Goal: Task Accomplishment & Management: Complete application form

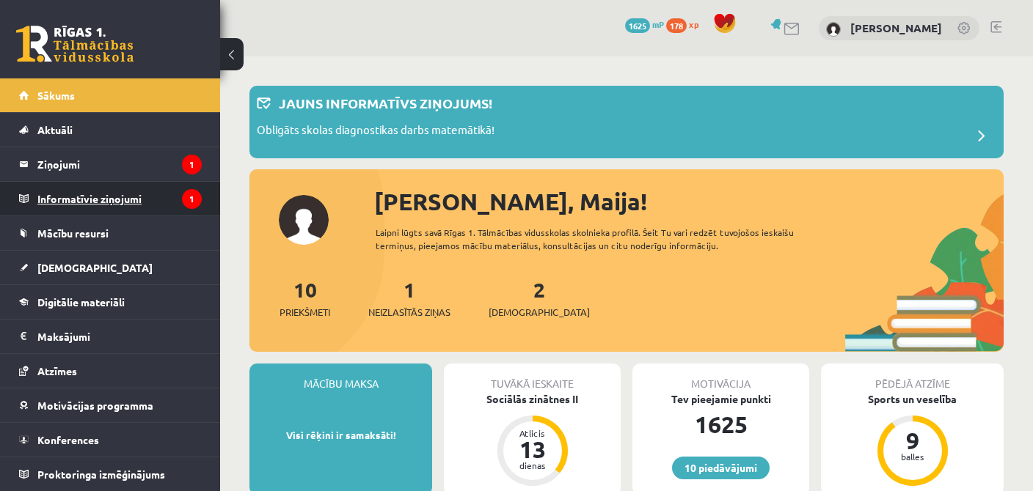
click at [186, 202] on icon "1" at bounding box center [192, 199] width 20 height 20
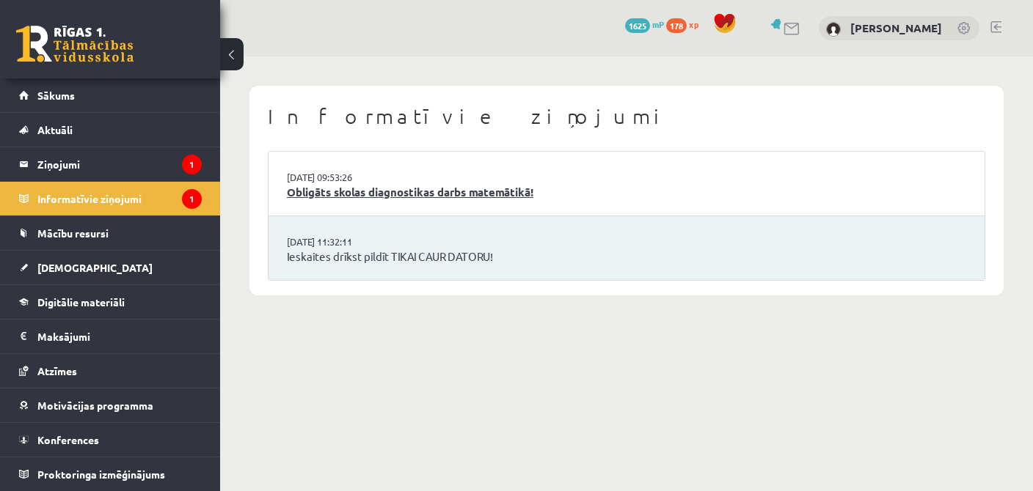
click at [481, 197] on link "Obligāts skolas diagnostikas darbs matemātikā!" at bounding box center [626, 192] width 679 height 17
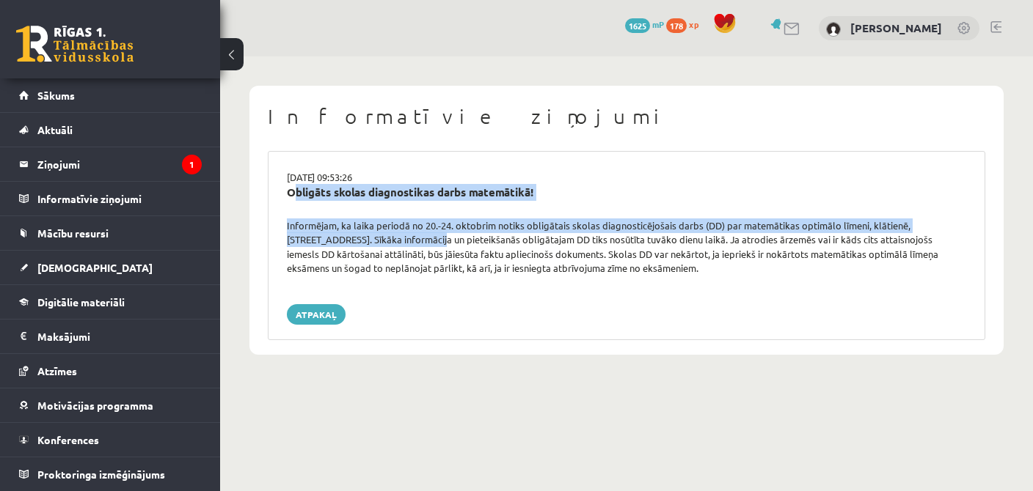
drag, startPoint x: 278, startPoint y: 217, endPoint x: 384, endPoint y: 243, distance: 108.7
click at [380, 241] on div "16.09.2025 09:53:26 Obligāts skolas diagnostikas darbs matemātikā! Informējam, …" at bounding box center [626, 245] width 717 height 189
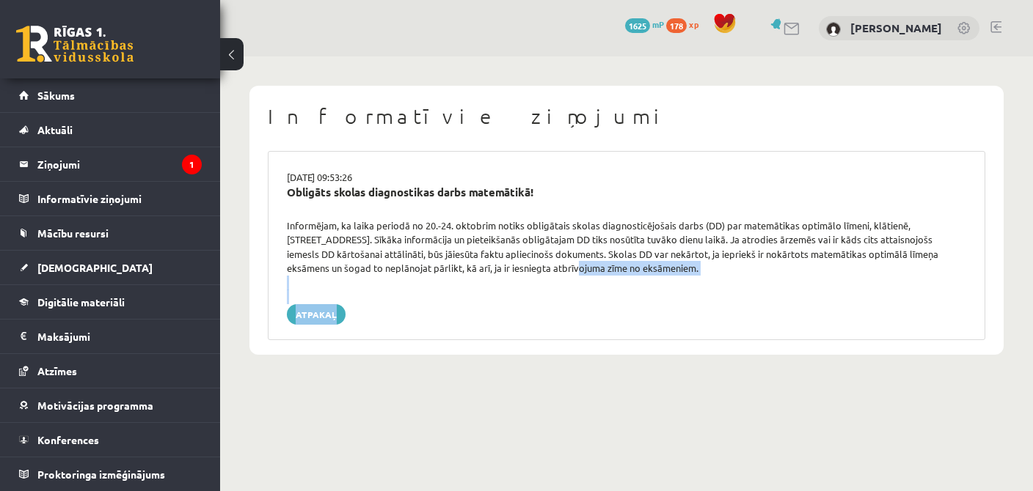
drag, startPoint x: 522, startPoint y: 267, endPoint x: 634, endPoint y: 293, distance: 115.1
click at [634, 293] on div "16.09.2025 09:53:26 Obligāts skolas diagnostikas darbs matemātikā! Informējam, …" at bounding box center [626, 245] width 717 height 189
click at [666, 270] on div "Informējam, ka laika periodā no 20.-24. oktobrim notiks obligātais skolas diagn…" at bounding box center [626, 247] width 701 height 57
drag, startPoint x: 656, startPoint y: 268, endPoint x: 285, endPoint y: 228, distance: 372.6
click at [285, 228] on div "Informējam, ka laika periodā no 20.-24. oktobrim notiks obligātais skolas diagn…" at bounding box center [626, 247] width 701 height 57
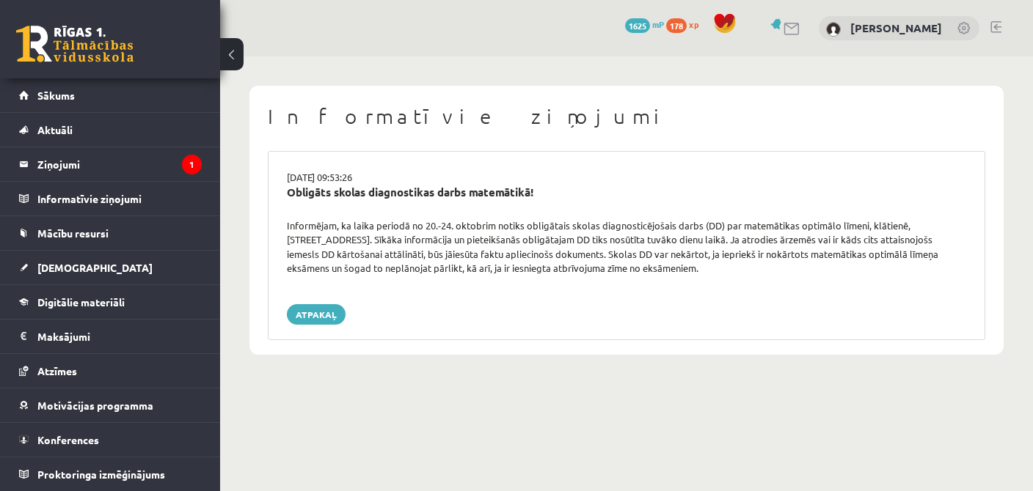
copy div "Informējam, ka laika periodā no 20.-24. oktobrim notiks obligātais skolas diagn…"
click at [76, 153] on legend "Ziņojumi 1" at bounding box center [119, 164] width 164 height 34
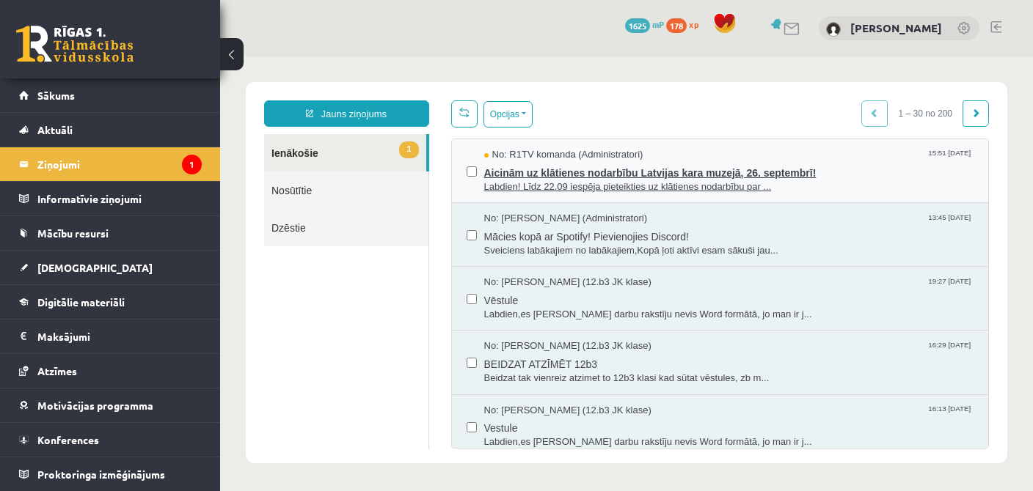
click at [511, 189] on span "Labdien! Līdz 22.09 iespēja pieteikties uz klātienes nodarbību par ..." at bounding box center [729, 187] width 490 height 14
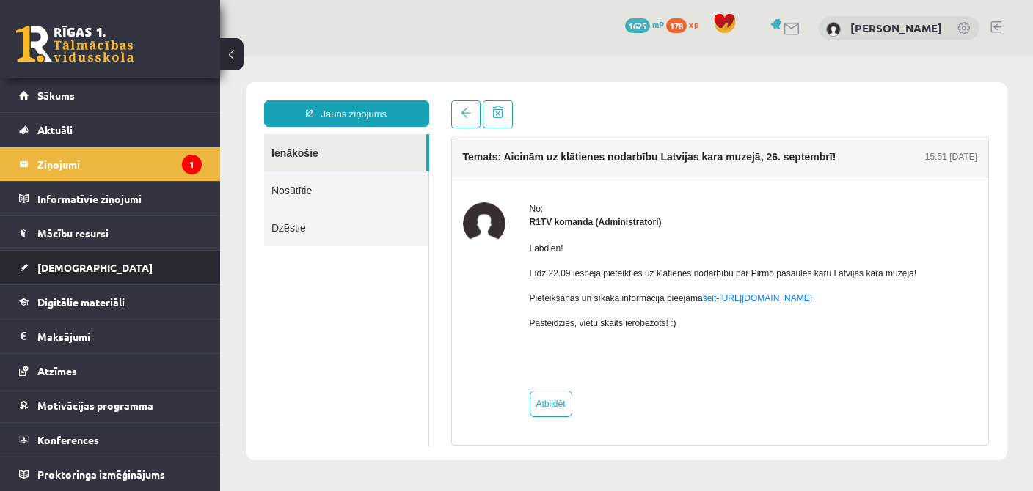
click at [67, 281] on link "[DEMOGRAPHIC_DATA]" at bounding box center [110, 268] width 183 height 34
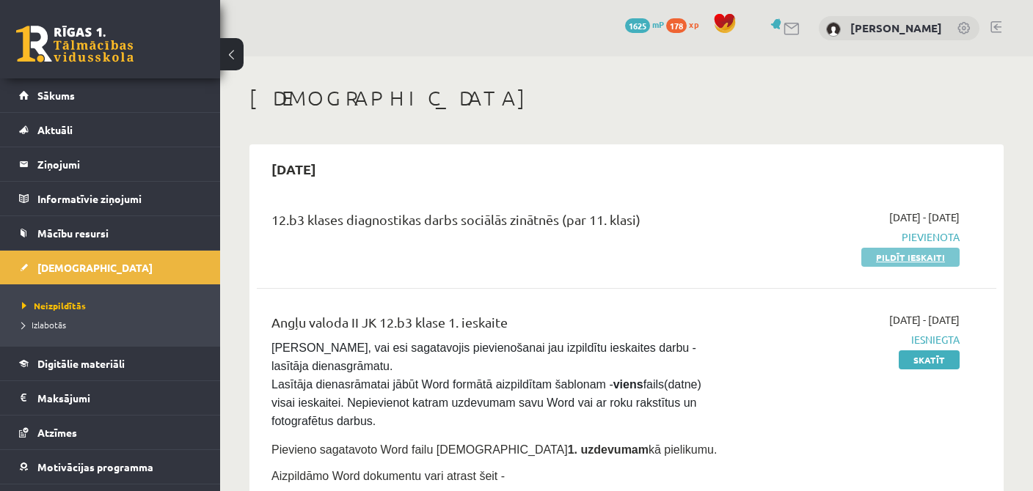
click at [900, 250] on link "Pildīt ieskaiti" at bounding box center [910, 257] width 98 height 19
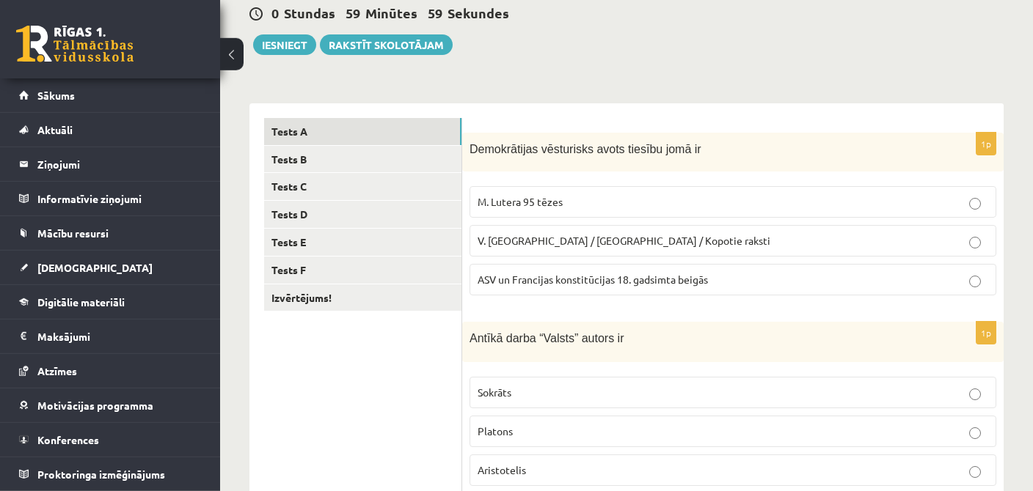
scroll to position [155, 0]
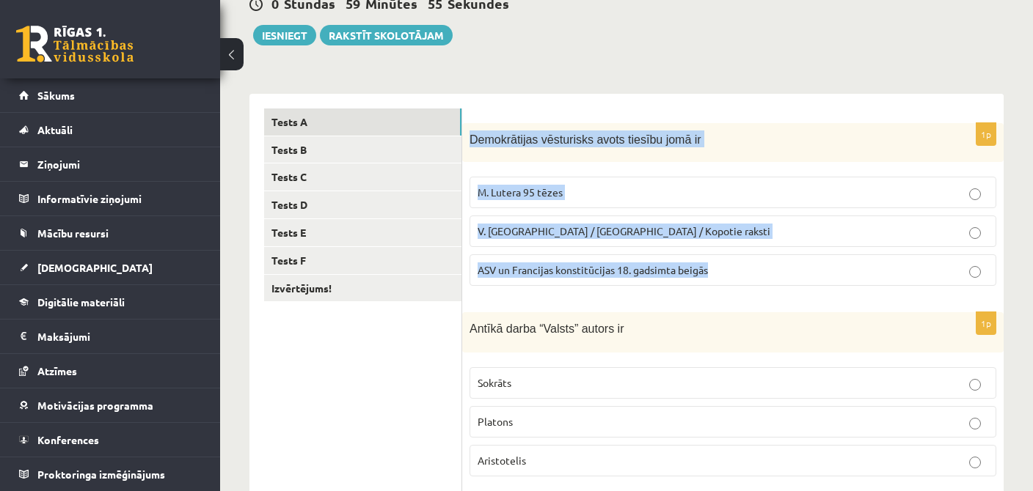
drag, startPoint x: 470, startPoint y: 135, endPoint x: 711, endPoint y: 268, distance: 275.8
click at [711, 162] on div "Demokrātijas vēsturisks avots tiesību jomā ir" at bounding box center [732, 142] width 541 height 39
copy div "Demokrātijas vēsturisks avots tiesību jomā ir M. Lutera 95 tēzes V. [GEOGRAPHIC…"
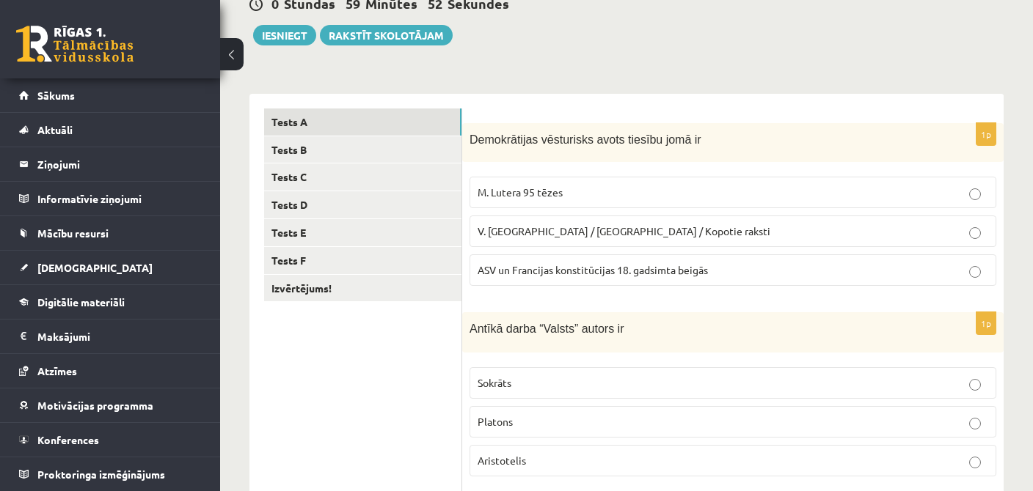
click at [609, 269] on span "ASV un Francijas konstitūcijas 18. gadsimta beigās" at bounding box center [592, 269] width 230 height 13
drag, startPoint x: 465, startPoint y: 140, endPoint x: 699, endPoint y: 128, distance: 234.3
click at [699, 128] on div "Demokrātijas vēsturisks avots tiesību jomā ir" at bounding box center [732, 142] width 541 height 39
copy span "Demokrātijas vēsturisks avots tiesību jomā ir"
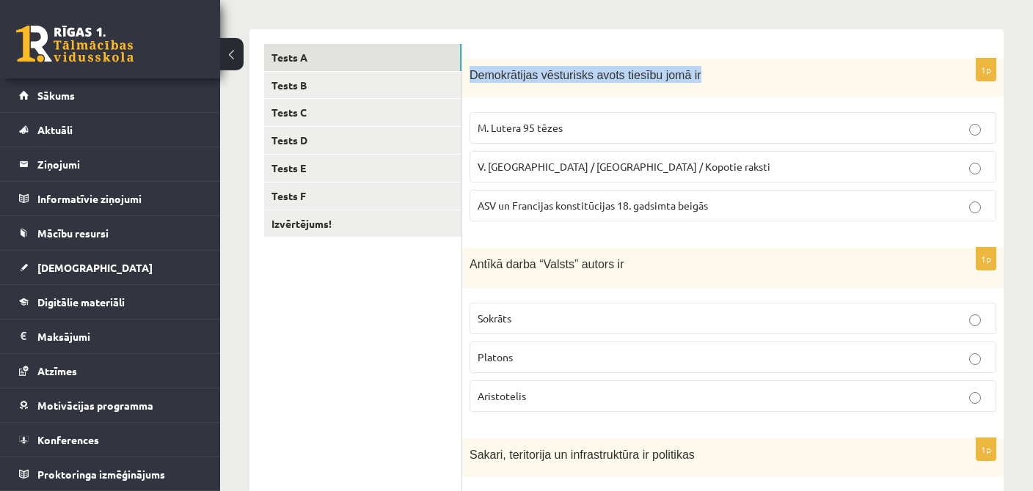
scroll to position [292, 0]
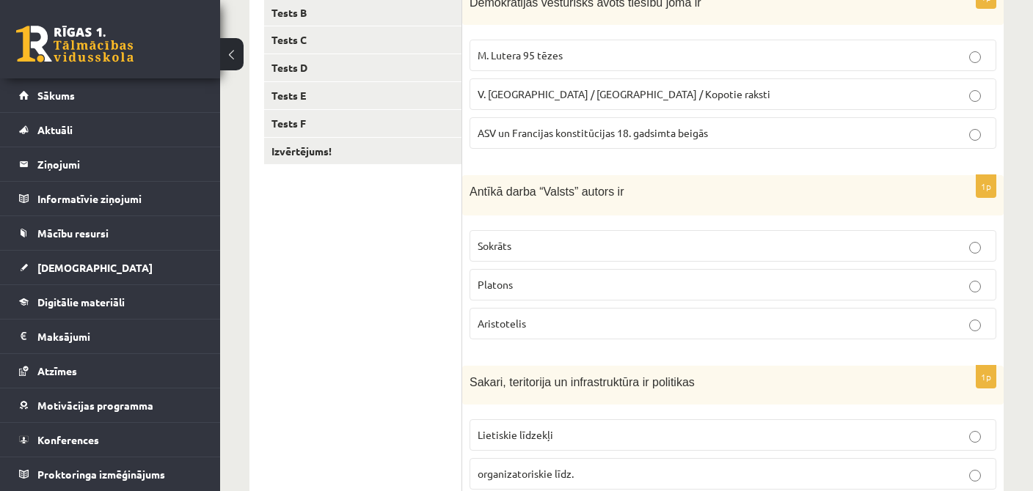
click at [488, 168] on form "1p Demokrātijas vēsturisks avots tiesību jomā ir M. Lutera 95 tēzes V. [GEOGRAP…" at bounding box center [733, 445] width 512 height 948
drag, startPoint x: 468, startPoint y: 189, endPoint x: 538, endPoint y: 322, distance: 150.3
click at [538, 216] on div "Antīkā darba “Valsts” autors ir" at bounding box center [732, 195] width 541 height 40
copy div "Antīkā darba “Valsts” autors ir Sokrāts [PERSON_NAME]"
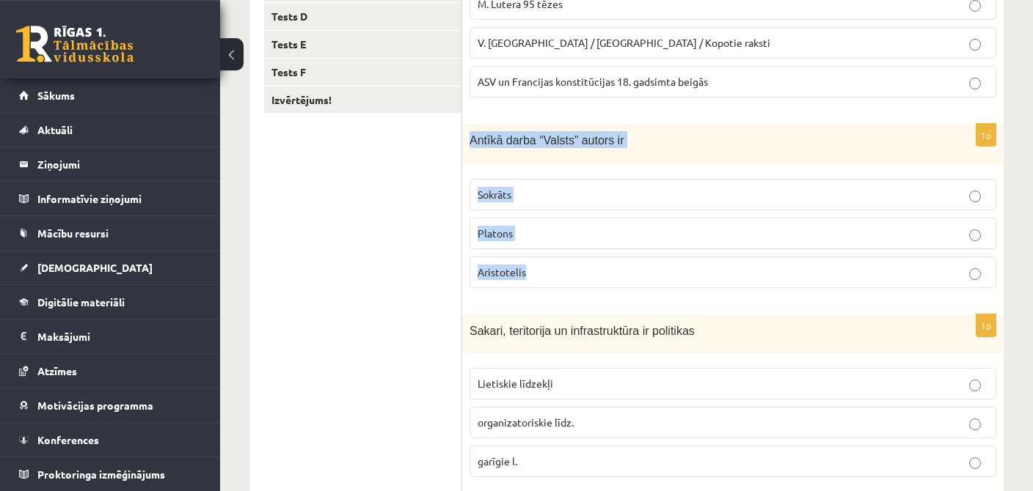
scroll to position [369, 0]
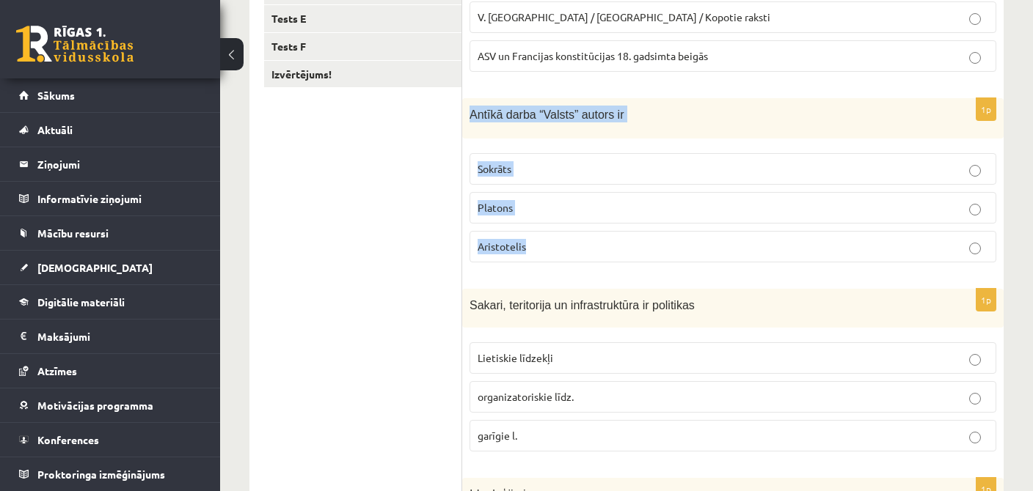
click at [562, 194] on label "Platons" at bounding box center [732, 208] width 527 height 32
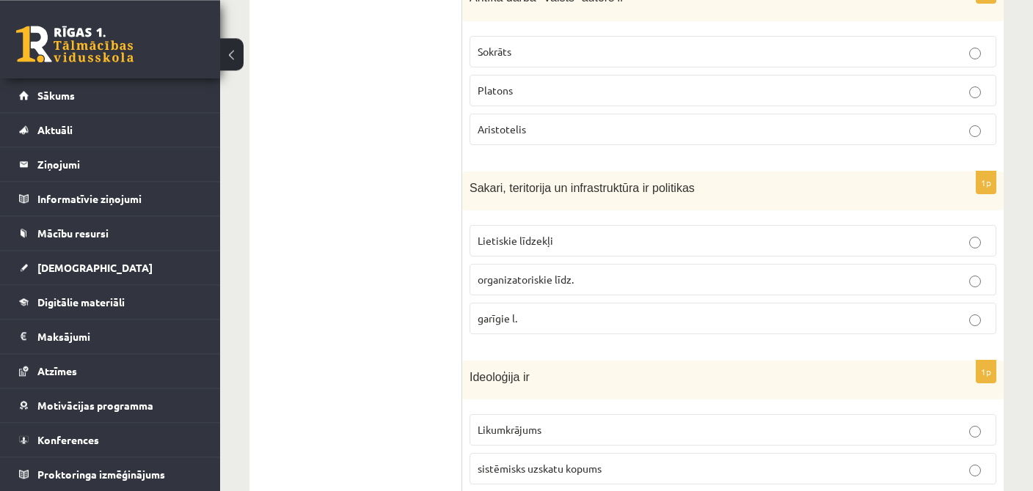
scroll to position [601, 0]
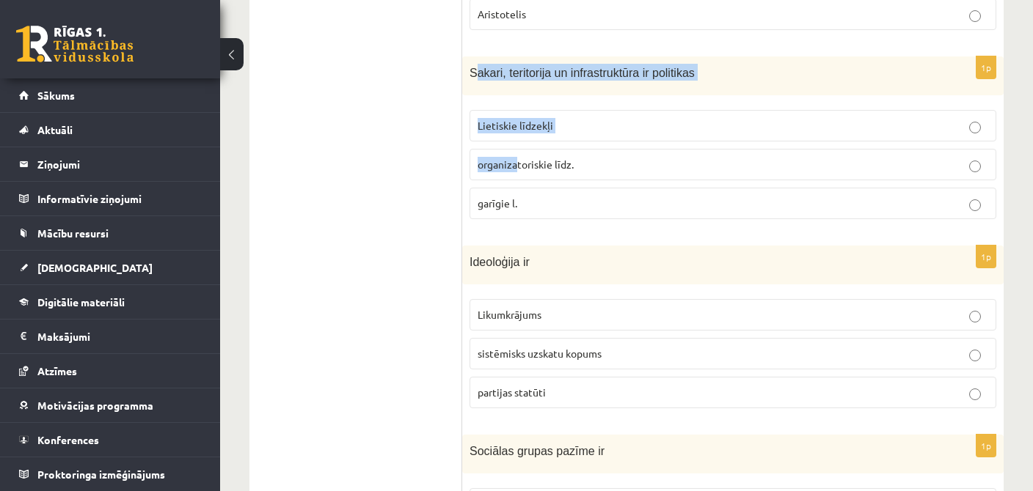
drag, startPoint x: 477, startPoint y: 73, endPoint x: 518, endPoint y: 175, distance: 109.9
click at [518, 95] on div "Sakari, teritorija un infrastruktūra ir politikas" at bounding box center [732, 75] width 541 height 39
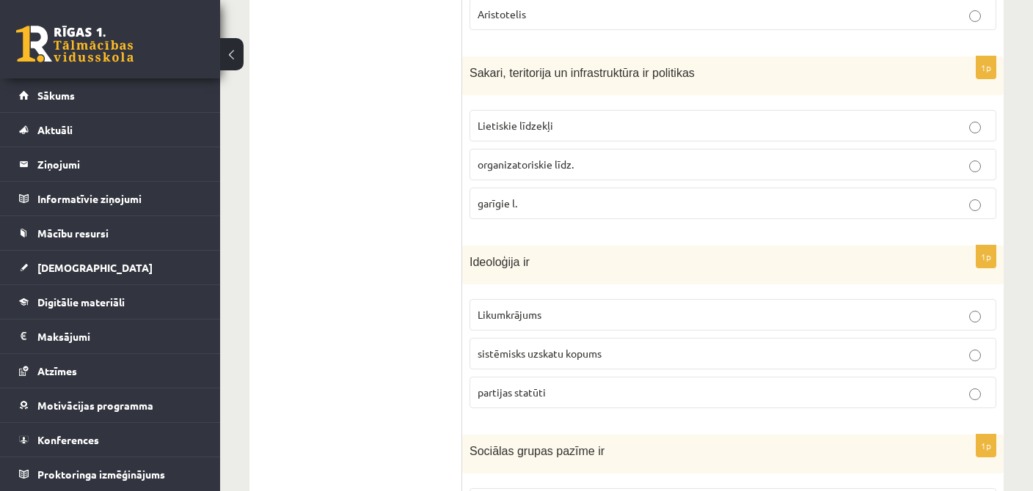
click at [472, 67] on span "Sakari, teritorija un infrastruktūra ir politikas" at bounding box center [581, 73] width 225 height 12
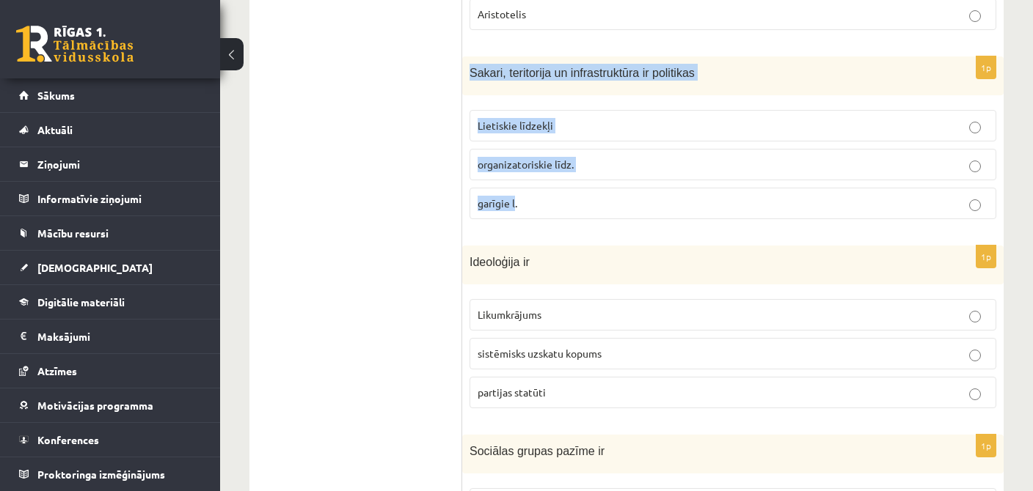
drag, startPoint x: 468, startPoint y: 67, endPoint x: 515, endPoint y: 197, distance: 138.0
click at [515, 95] on div "Sakari, teritorija un infrastruktūra ir politikas" at bounding box center [732, 75] width 541 height 39
copy div "Sakari, teritorija un infrastruktūra ir politikas Lietiskie līdzekļi organizato…"
click at [527, 110] on label "Lietiskie līdzekļi" at bounding box center [732, 126] width 527 height 32
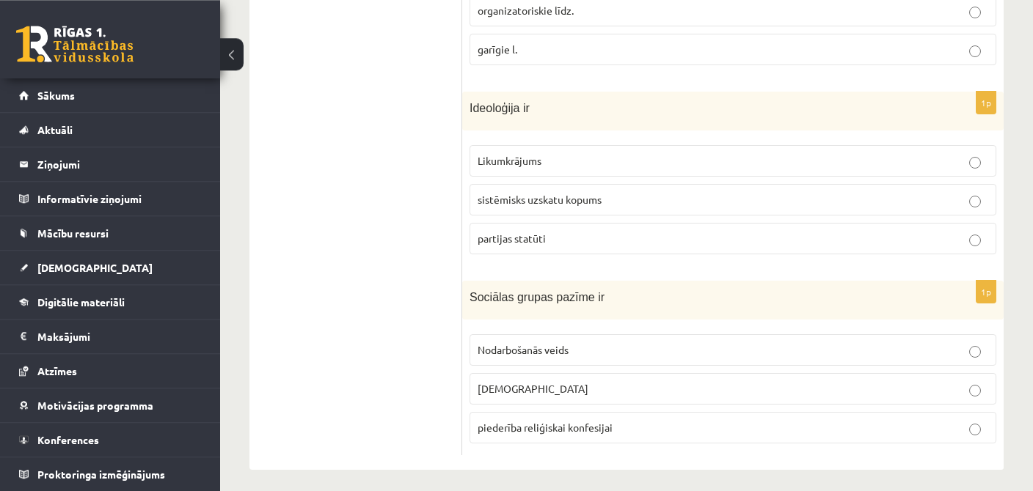
scroll to position [756, 0]
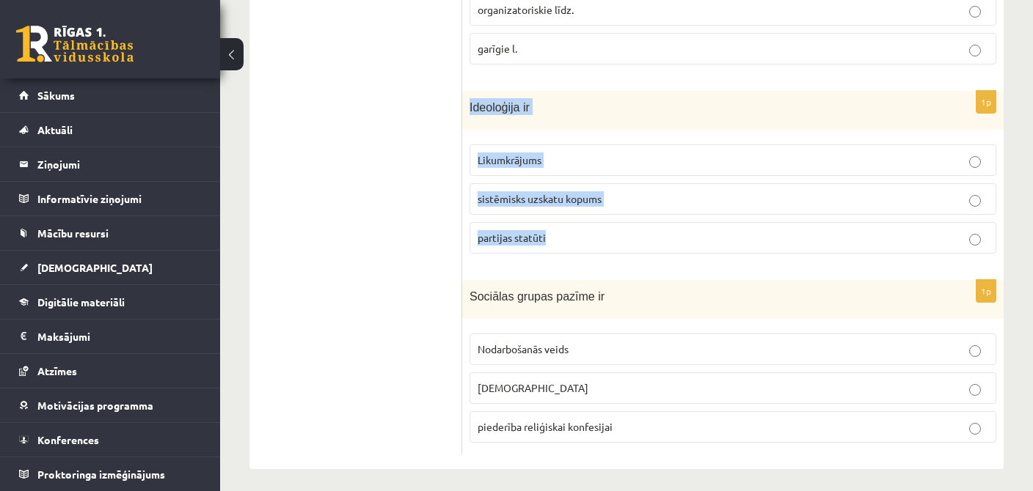
drag, startPoint x: 471, startPoint y: 100, endPoint x: 565, endPoint y: 231, distance: 161.8
click at [565, 130] on div "Ideoloģija ir" at bounding box center [732, 110] width 541 height 39
copy div "Ideoloģija ir Likumkrājums sistēmisks uzskatu kopums partijas statūti"
click at [540, 183] on label "sistēmisks uzskatu kopums" at bounding box center [732, 199] width 527 height 32
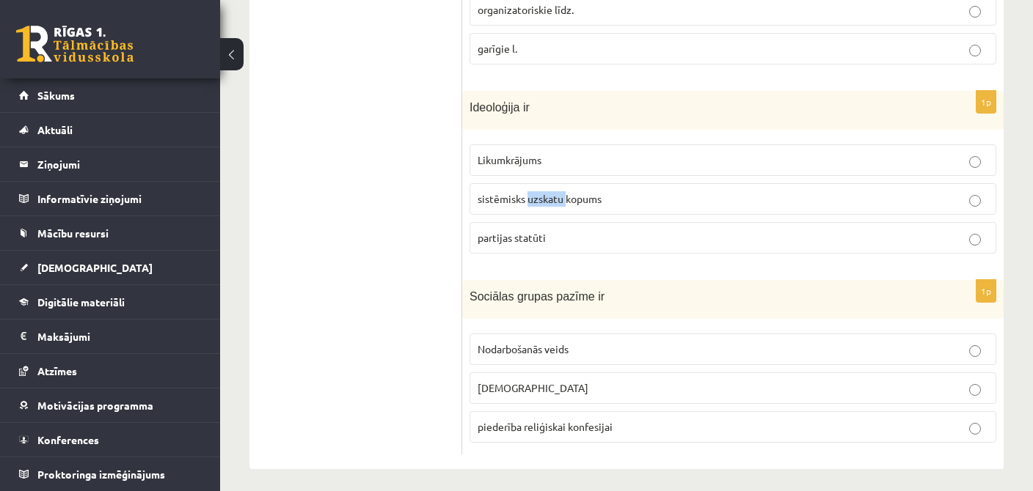
click at [540, 183] on label "sistēmisks uzskatu kopums" at bounding box center [732, 199] width 527 height 32
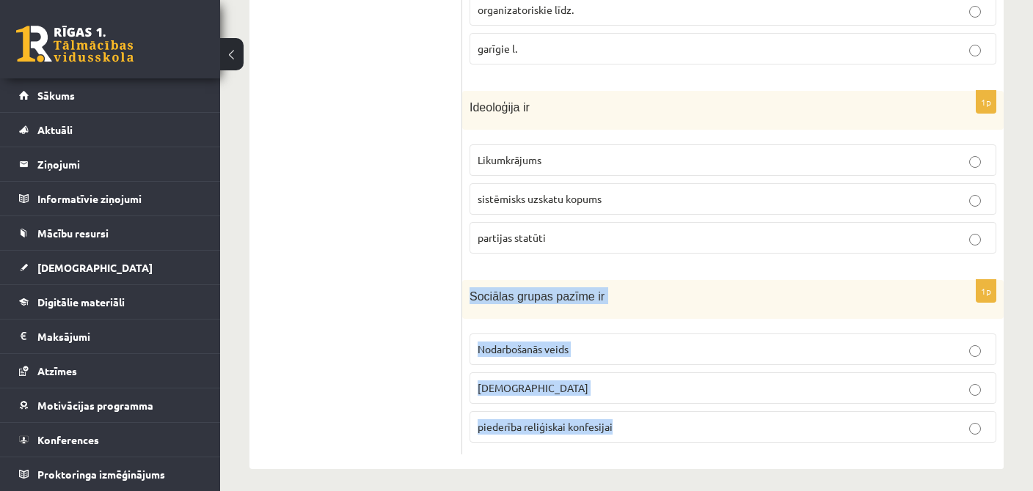
drag, startPoint x: 466, startPoint y: 290, endPoint x: 642, endPoint y: 420, distance: 219.7
click at [642, 319] on div "Sociālas grupas pazīme ir" at bounding box center [732, 299] width 541 height 39
copy div "Sociālas grupas pazīme ir Nodarbošanās veids individuālisms piederība reliģiska…"
click at [549, 334] on label "Nodarbošanās veids" at bounding box center [732, 350] width 527 height 32
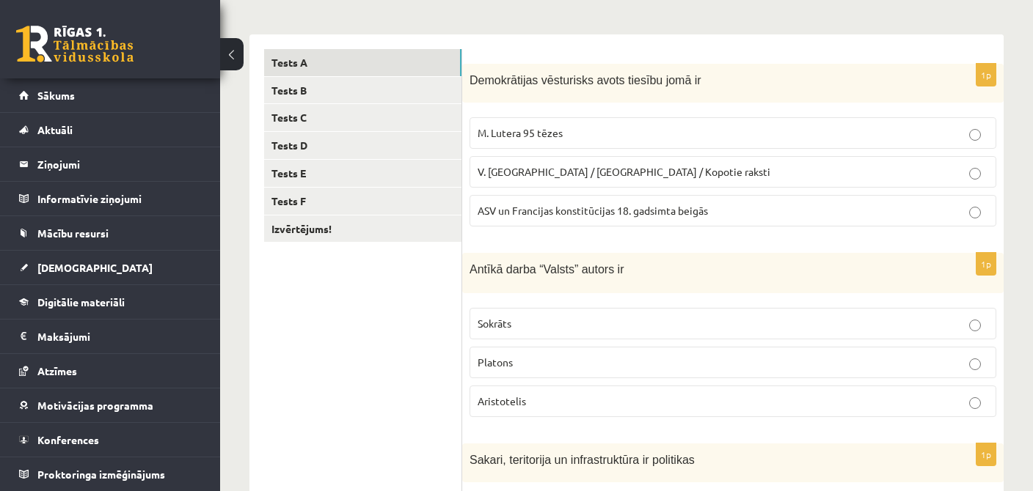
scroll to position [137, 0]
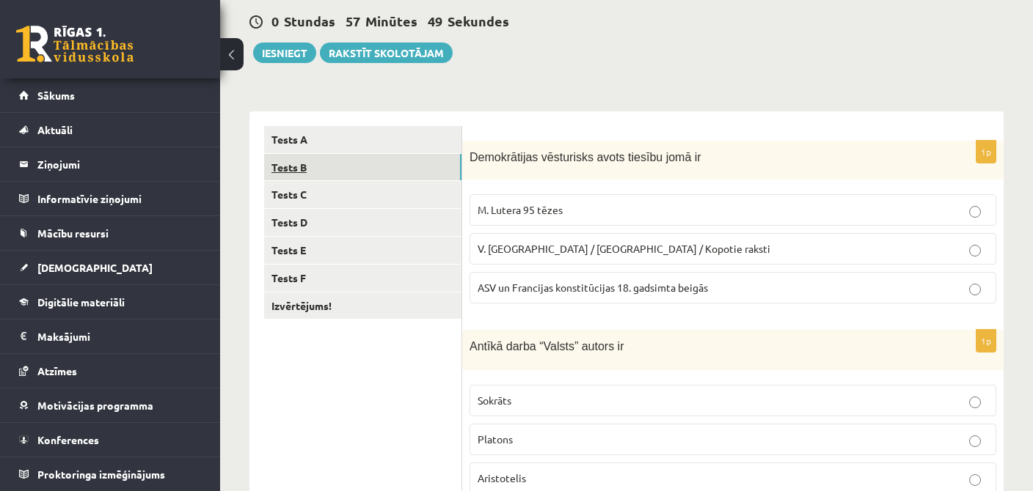
click at [302, 161] on link "Tests B" at bounding box center [362, 167] width 197 height 27
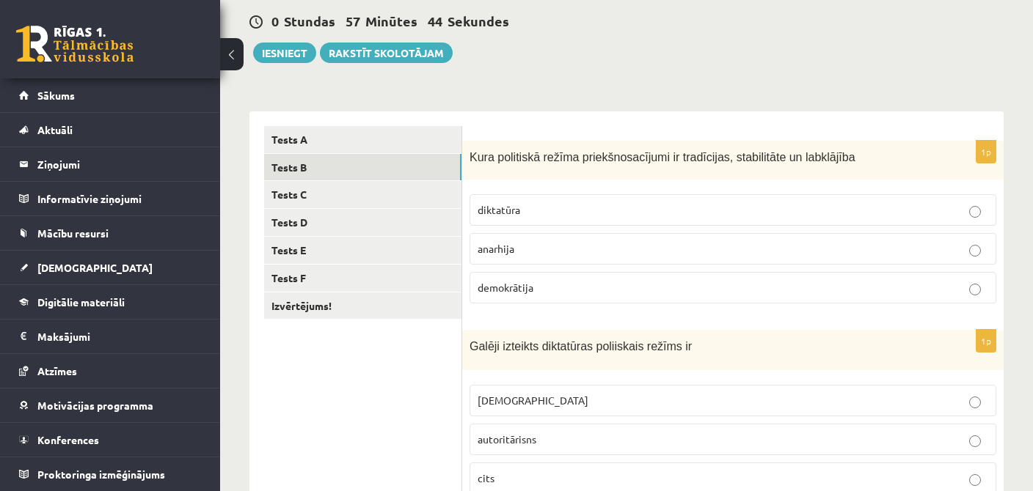
click at [469, 156] on div "Kura politiskā režīma priekšnosacījumi ir tradīcijas, stabilitāte un labklājība" at bounding box center [732, 160] width 541 height 39
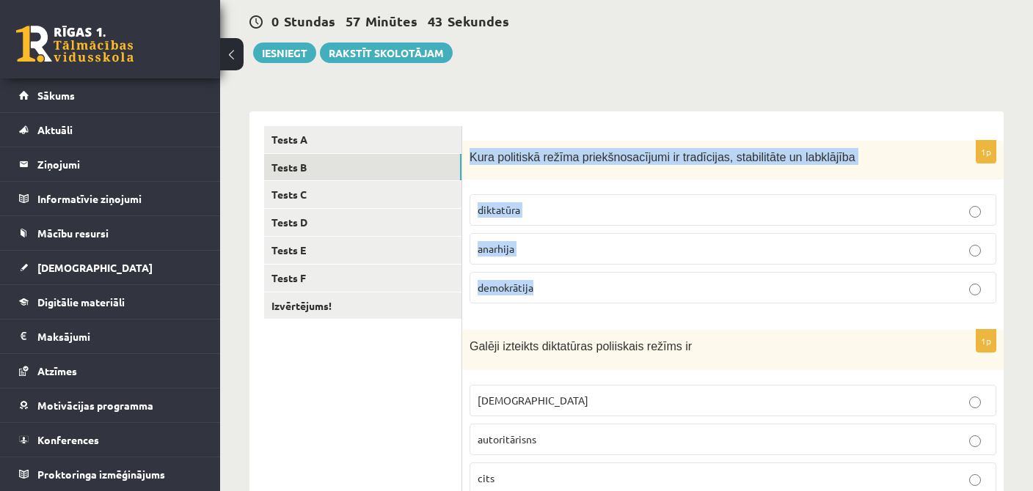
drag, startPoint x: 485, startPoint y: 167, endPoint x: 532, endPoint y: 295, distance: 136.2
click at [532, 180] on div "Kura politiskā režīma priekšnosacījumi ir tradīcijas, stabilitāte un labklājība" at bounding box center [732, 160] width 541 height 39
copy div "Kura politiskā režīma priekšnosacījumi ir tradīcijas, stabilitāte un labklājība…"
click at [491, 282] on span "demokrātija" at bounding box center [505, 287] width 56 height 13
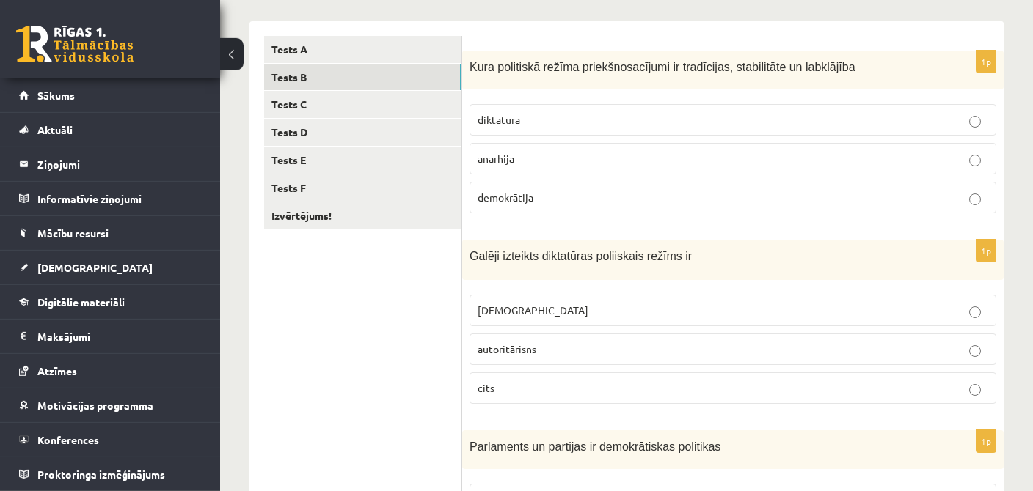
scroll to position [292, 0]
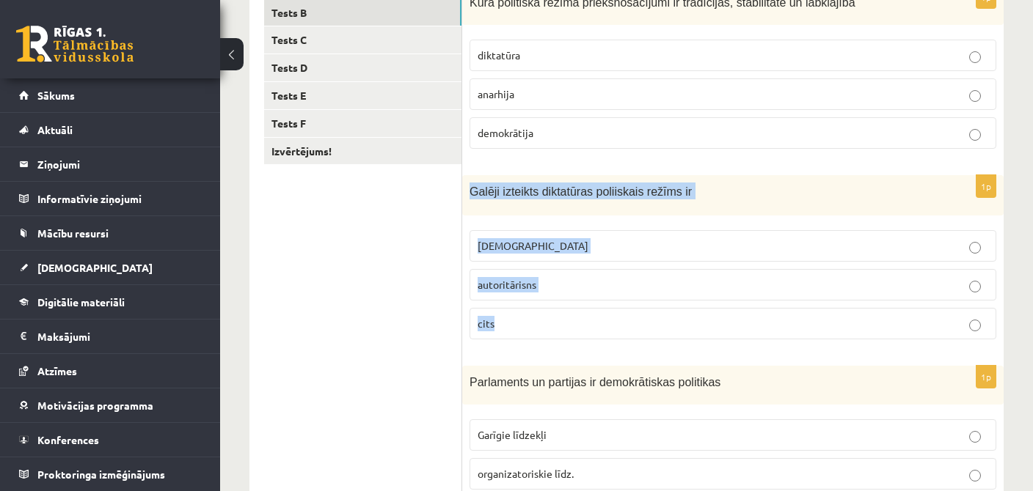
drag, startPoint x: 469, startPoint y: 193, endPoint x: 534, endPoint y: 323, distance: 146.0
click at [534, 216] on div "Galēji izteikts diktatūras poliiskais režīms ir" at bounding box center [732, 195] width 541 height 40
copy div "Galēji izteikts diktatūras poliiskais režīms ir totalitārisms autoritārisns cits"
click at [546, 242] on p "[DEMOGRAPHIC_DATA]" at bounding box center [732, 245] width 510 height 15
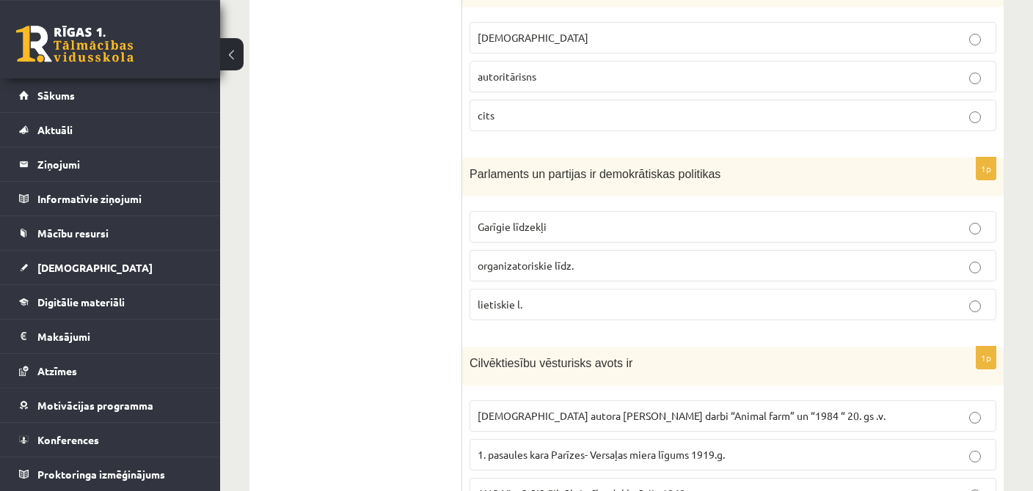
scroll to position [524, 0]
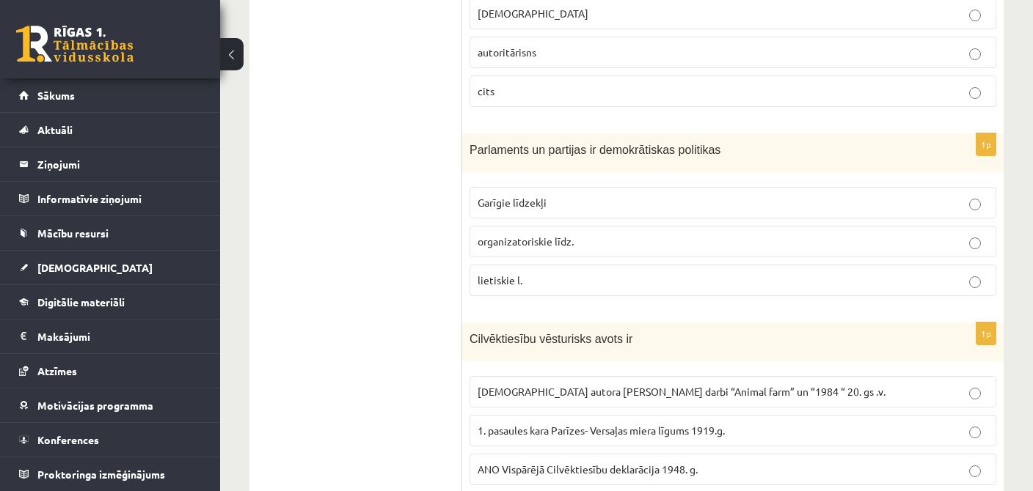
drag, startPoint x: 463, startPoint y: 144, endPoint x: 580, endPoint y: 261, distance: 166.0
click at [580, 172] on div "Parlaments un partijas ir demokrātiskas politikas" at bounding box center [732, 152] width 541 height 39
drag, startPoint x: 580, startPoint y: 261, endPoint x: 580, endPoint y: 279, distance: 18.3
click at [580, 279] on fieldset "Garīgie līdzekļi organizatoriskie līdz. lietiskie l." at bounding box center [732, 240] width 527 height 121
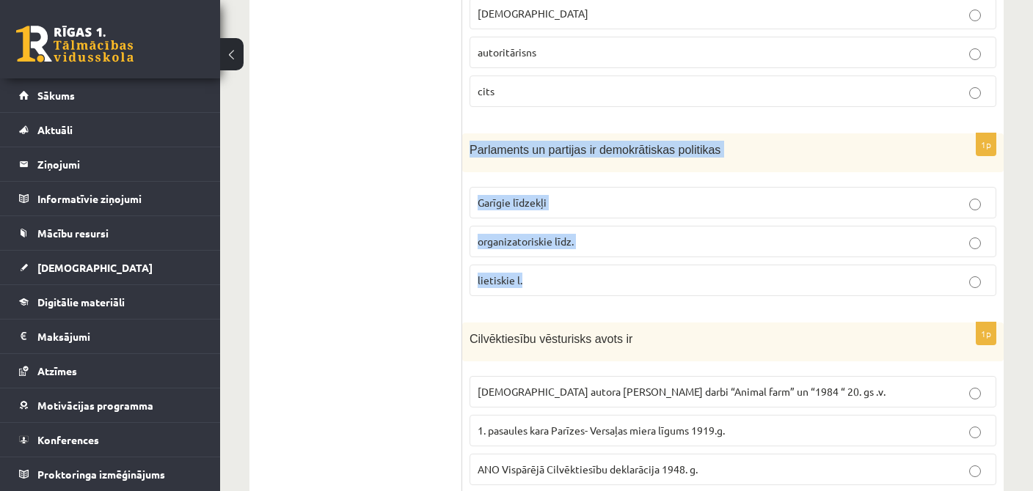
drag, startPoint x: 551, startPoint y: 283, endPoint x: 469, endPoint y: 153, distance: 153.9
click at [469, 265] on label "lietiskie l." at bounding box center [732, 281] width 527 height 32
copy div "Parlaments un partijas ir demokrātiskas politikas Garīgie līdzekļi organizatori…"
click at [530, 164] on div "Parlaments un partijas ir demokrātiskas politikas" at bounding box center [732, 152] width 541 height 39
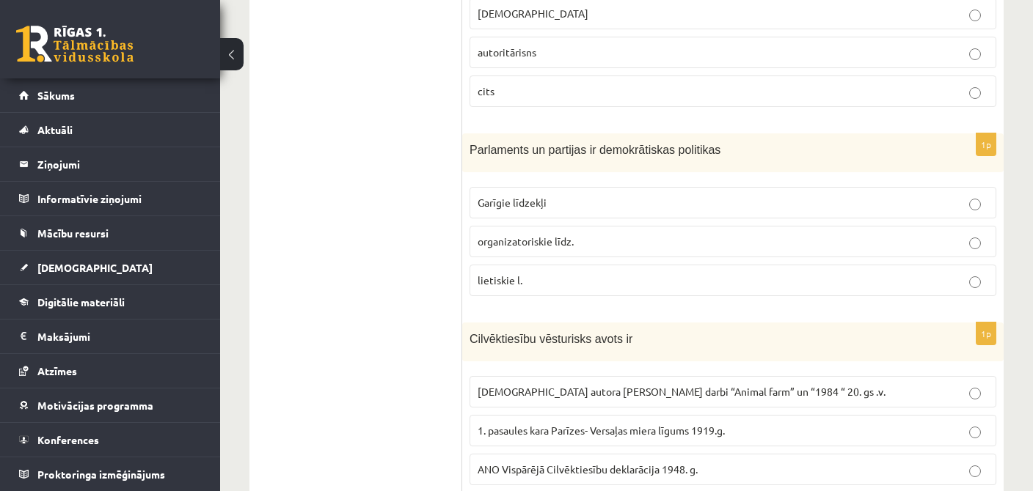
click at [543, 236] on span "organizatoriskie līdz." at bounding box center [525, 241] width 96 height 13
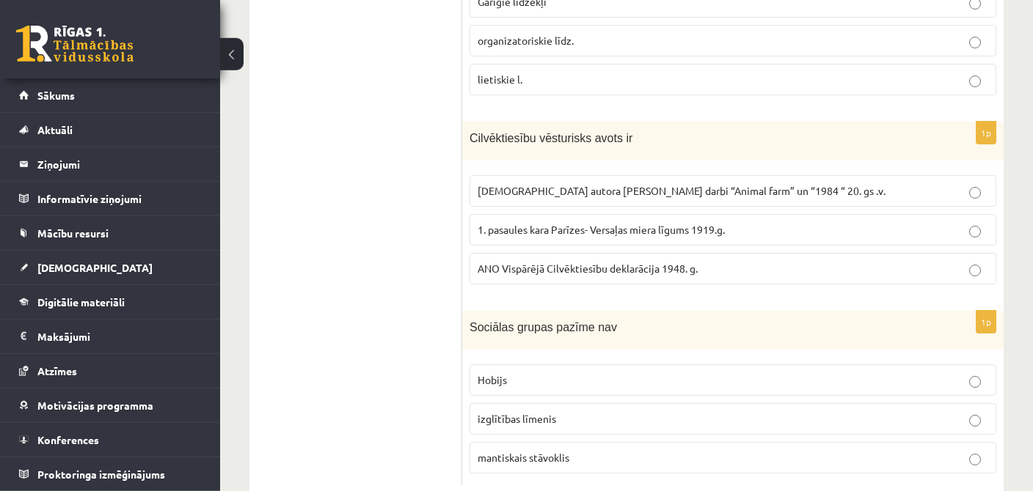
scroll to position [756, 0]
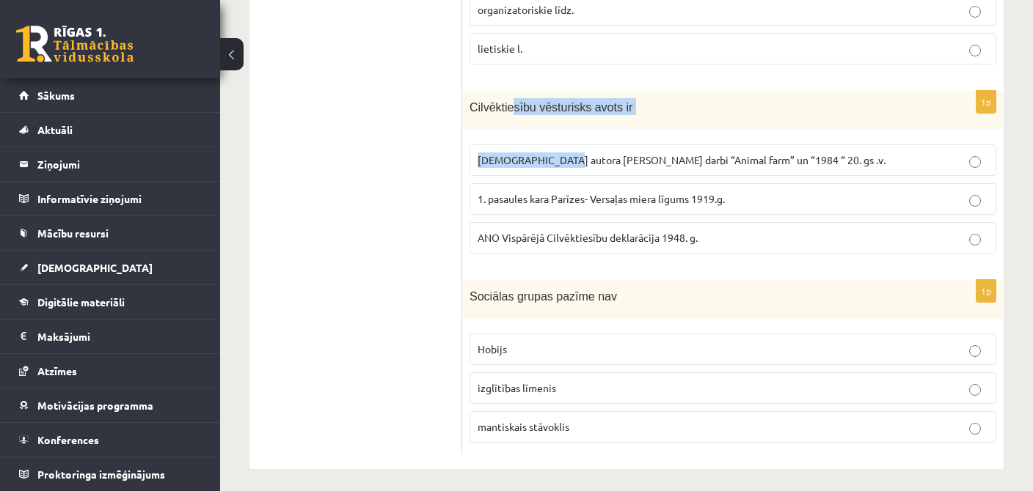
drag, startPoint x: 519, startPoint y: 130, endPoint x: 554, endPoint y: 146, distance: 38.7
click at [560, 130] on div "Cilvēktiesību vēsturisks avots ir" at bounding box center [732, 110] width 541 height 39
click at [475, 102] on span "Cilvēktiesību vēsturisks avots ir" at bounding box center [550, 107] width 163 height 12
drag, startPoint x: 477, startPoint y: 102, endPoint x: 508, endPoint y: 113, distance: 33.4
click at [557, 130] on div "Cilvēktiesību vēsturisks avots ir" at bounding box center [732, 110] width 541 height 39
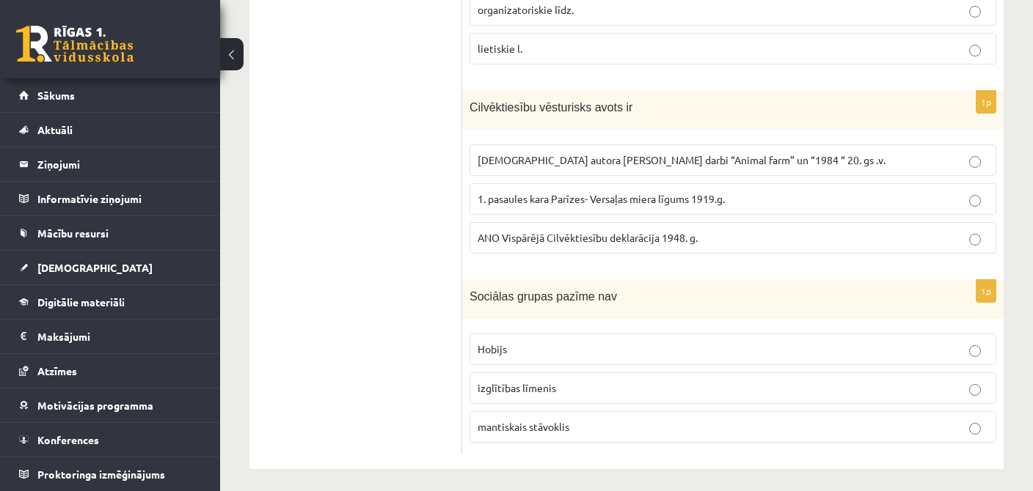
click at [472, 101] on span "Cilvēktiesību vēsturisks avots ir" at bounding box center [550, 107] width 163 height 12
click at [640, 224] on label "ANO Vispārējā Cilvēktiesību deklarācija 1948. g." at bounding box center [732, 238] width 527 height 32
click at [616, 207] on label "1. pasaules kara Parīzes- Versaļas miera līgums 1919.g." at bounding box center [732, 199] width 527 height 32
click at [622, 209] on label "1. pasaules kara Parīzes- Versaļas miera līgums 1919.g." at bounding box center [732, 199] width 527 height 32
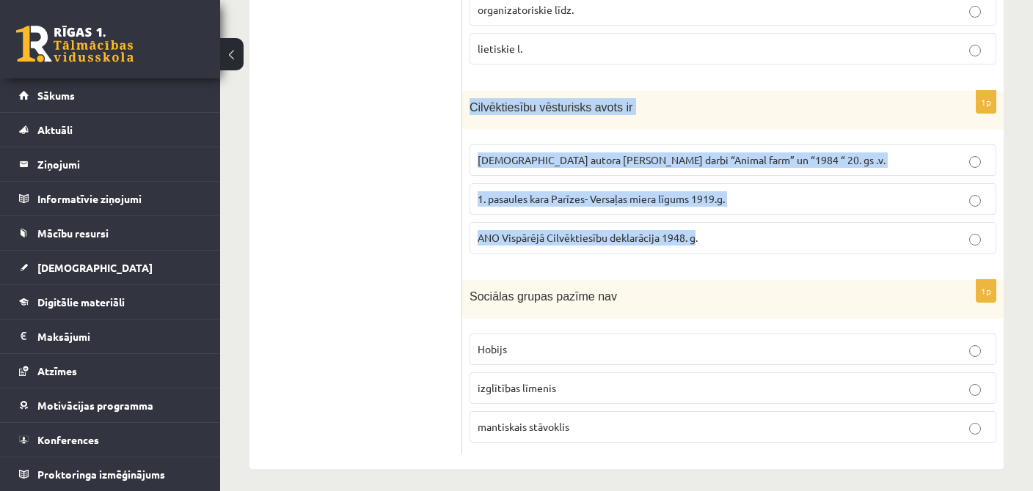
drag, startPoint x: 685, startPoint y: 235, endPoint x: 469, endPoint y: 106, distance: 251.6
click at [469, 222] on label "ANO Vispārējā Cilvēktiesību deklarācija 1948. g." at bounding box center [732, 238] width 527 height 32
copy div "Cilvēktiesību vēsturisks avots ir [DEMOGRAPHIC_DATA] autora [PERSON_NAME] darbi…"
click at [508, 224] on label "ANO Vispārējā Cilvēktiesību deklarācija 1948. g." at bounding box center [732, 238] width 527 height 32
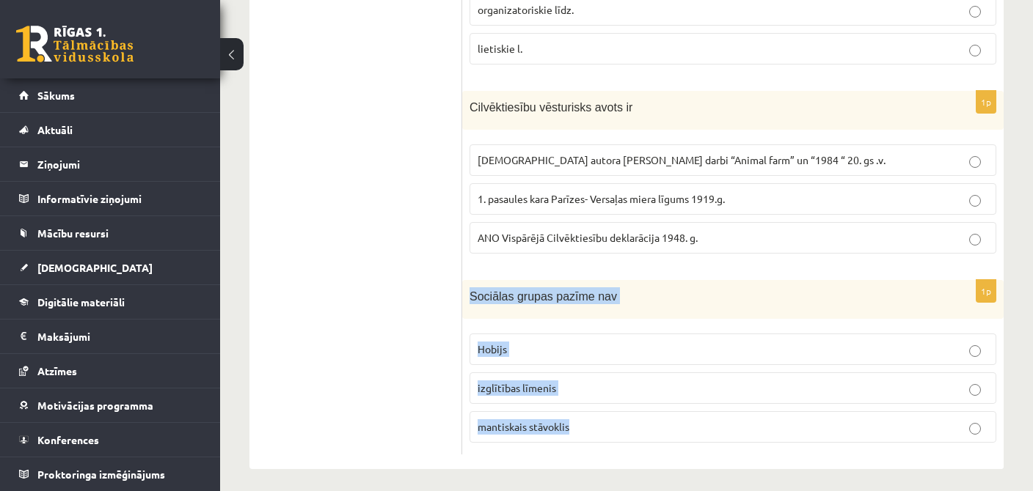
drag, startPoint x: 468, startPoint y: 288, endPoint x: 580, endPoint y: 411, distance: 166.7
click at [580, 319] on div "Sociālas grupas pazīme nav" at bounding box center [732, 299] width 541 height 39
click at [542, 349] on p "Hobijs" at bounding box center [732, 349] width 510 height 15
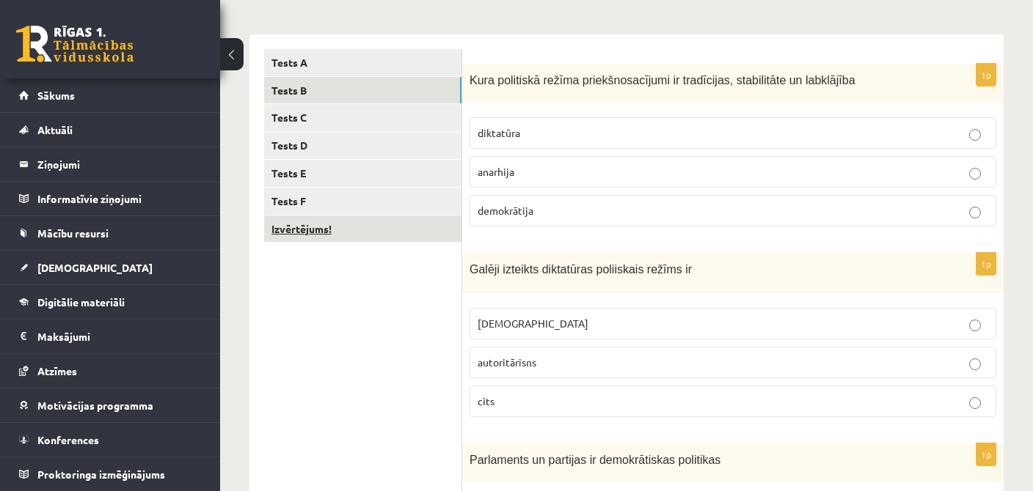
scroll to position [0, 0]
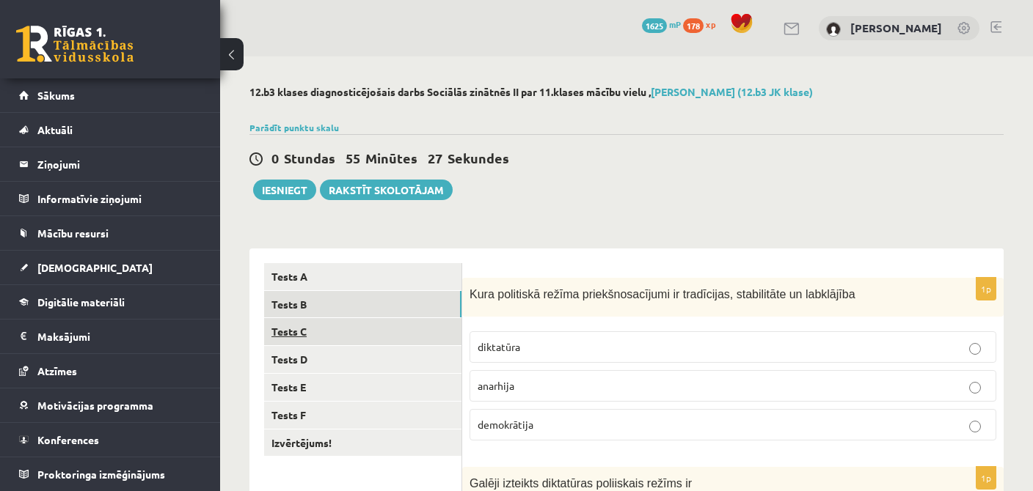
click at [305, 337] on link "Tests C" at bounding box center [362, 331] width 197 height 27
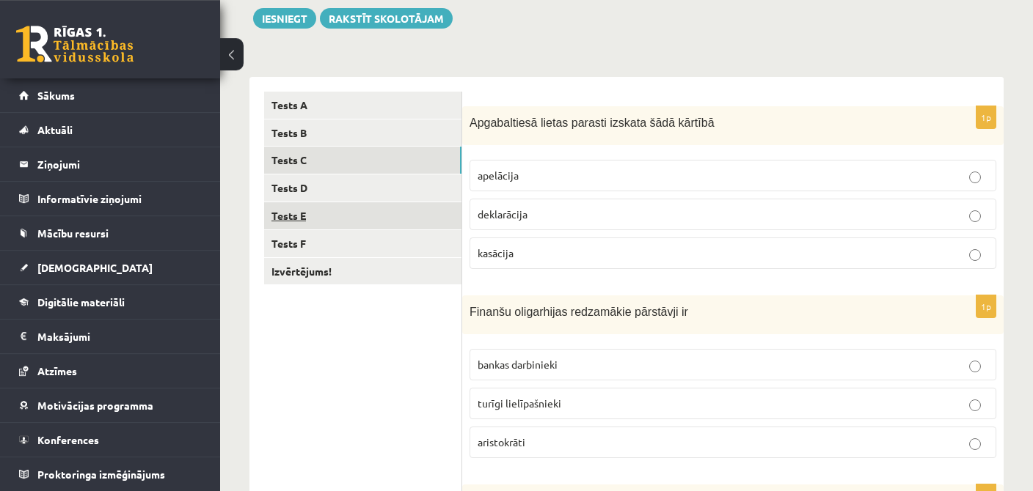
scroll to position [232, 0]
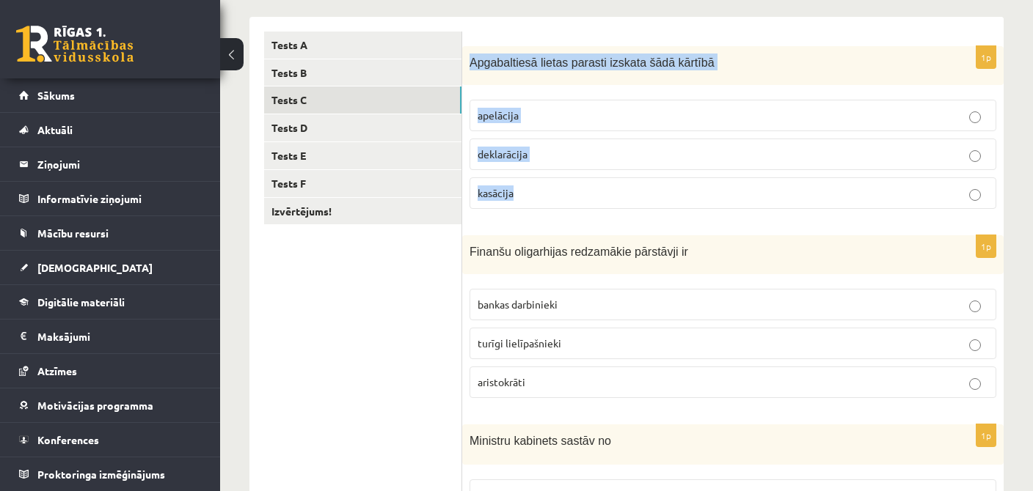
drag, startPoint x: 471, startPoint y: 59, endPoint x: 540, endPoint y: 191, distance: 148.9
click at [540, 85] on div "Apgabaltiesā lietas parasti izskata šādā kārtībā" at bounding box center [732, 65] width 541 height 39
click at [521, 120] on p "apelācija" at bounding box center [732, 115] width 510 height 15
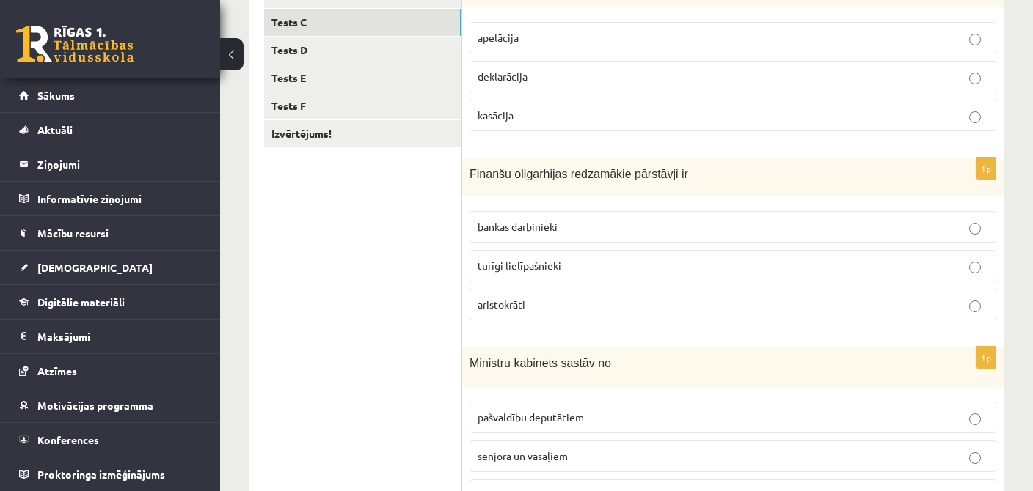
scroll to position [387, 0]
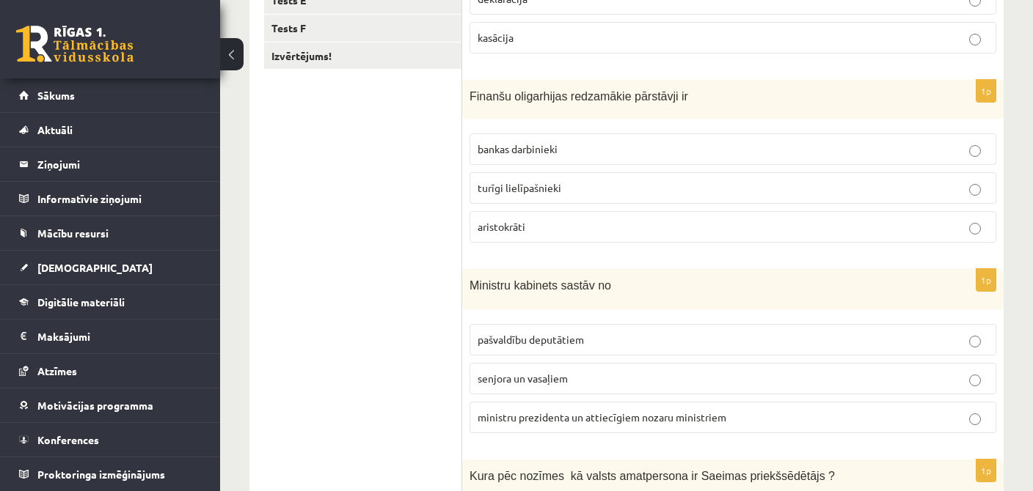
click at [528, 232] on p "aristokrāti" at bounding box center [732, 226] width 510 height 15
click at [472, 92] on span "Finanšu oligarhijas redzamākie pārstāvji ir" at bounding box center [578, 96] width 219 height 12
click at [469, 92] on span "Finanšu oligarhijas redzamākie pārstāvji ir" at bounding box center [578, 96] width 219 height 12
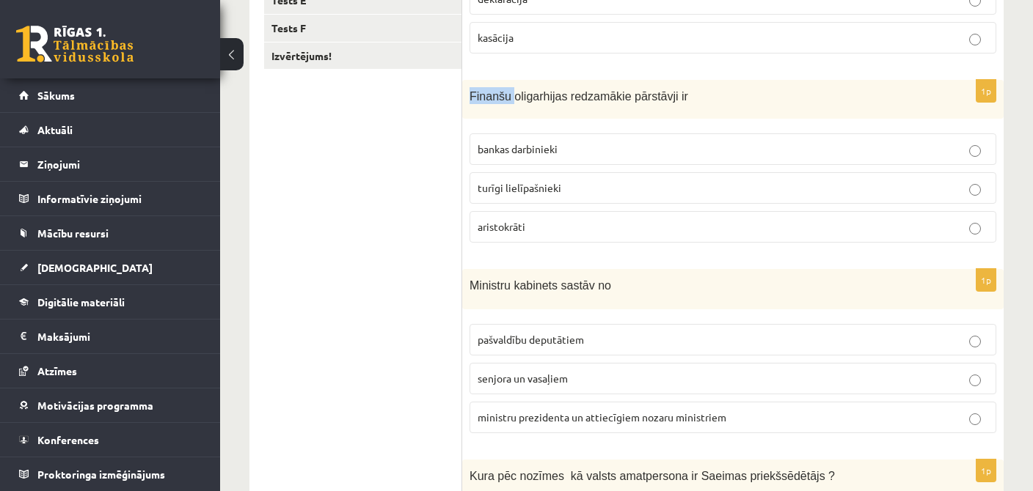
click at [488, 97] on span "Finanšu oligarhijas redzamākie pārstāvji ir" at bounding box center [578, 96] width 219 height 12
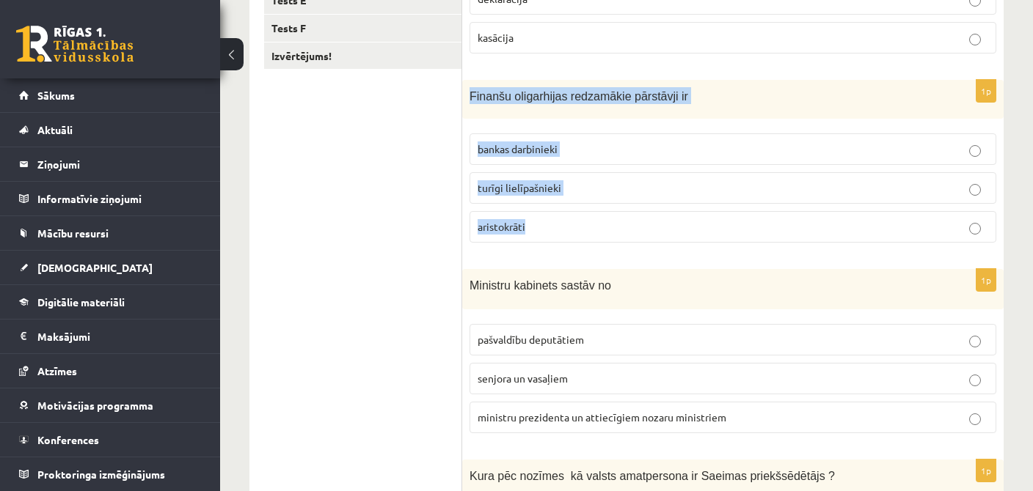
drag, startPoint x: 470, startPoint y: 95, endPoint x: 549, endPoint y: 219, distance: 146.7
click at [554, 119] on div "Finanšu oligarhijas redzamākie pārstāvji ir" at bounding box center [732, 99] width 541 height 39
click at [533, 188] on span "turīgi lielīpašnieki" at bounding box center [519, 187] width 84 height 13
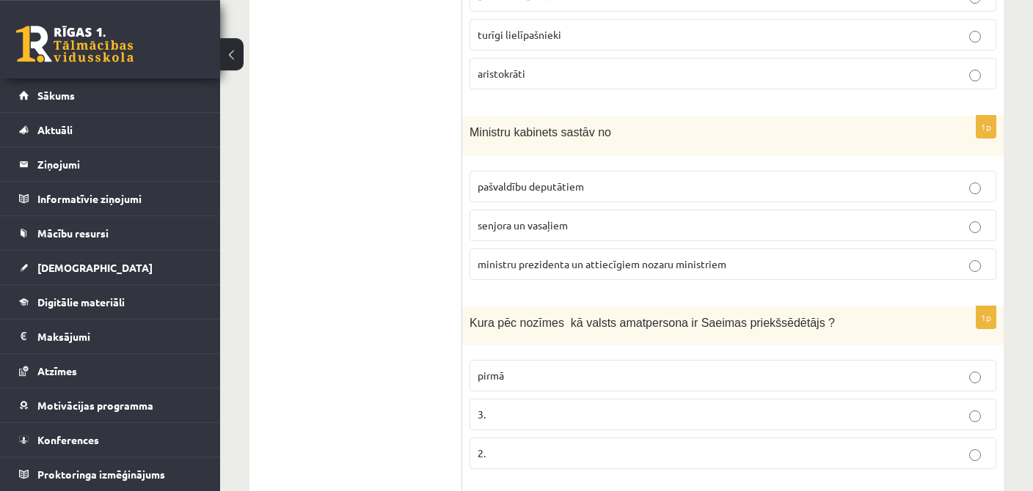
scroll to position [542, 0]
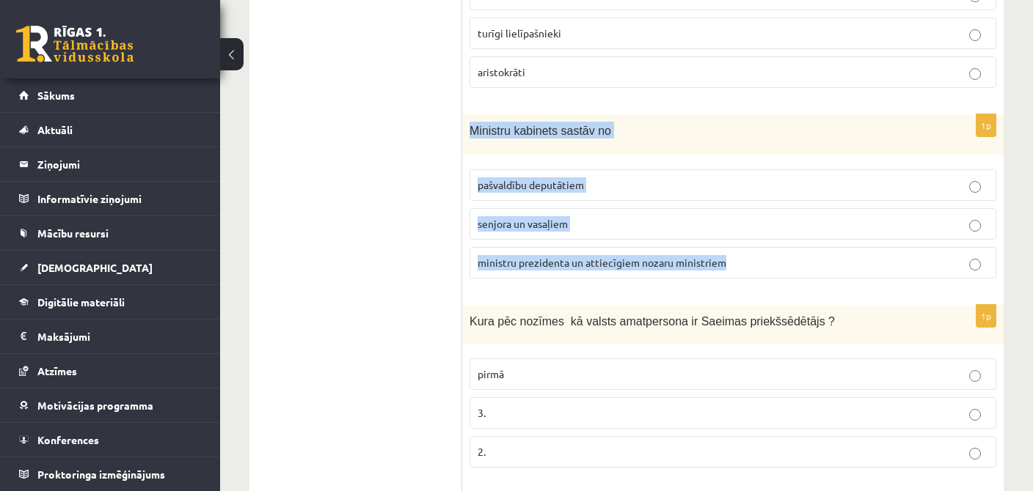
drag, startPoint x: 467, startPoint y: 127, endPoint x: 728, endPoint y: 245, distance: 285.9
click at [728, 155] on div "Ministru kabinets sastāv no" at bounding box center [732, 134] width 541 height 40
click at [659, 255] on p "ministru prezidenta un attiecīgiem nozaru ministriem" at bounding box center [732, 262] width 510 height 15
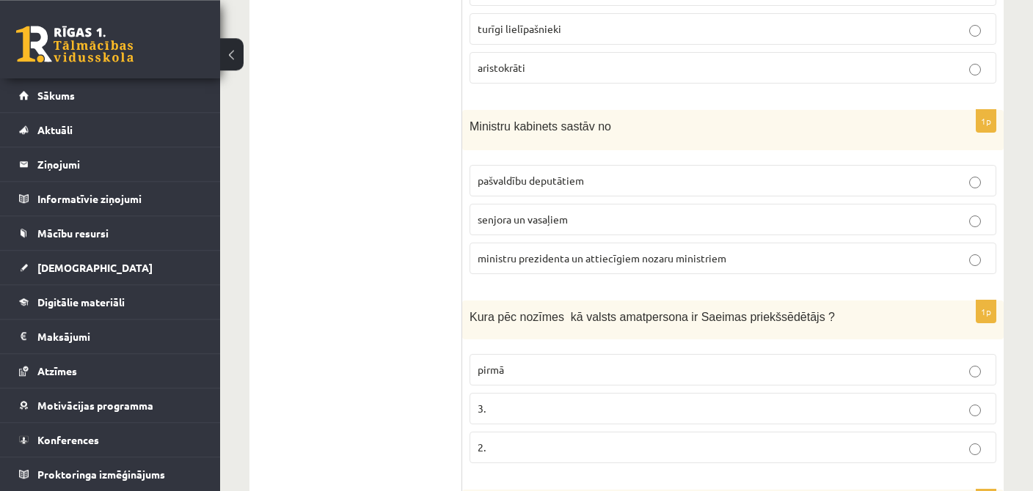
scroll to position [758, 0]
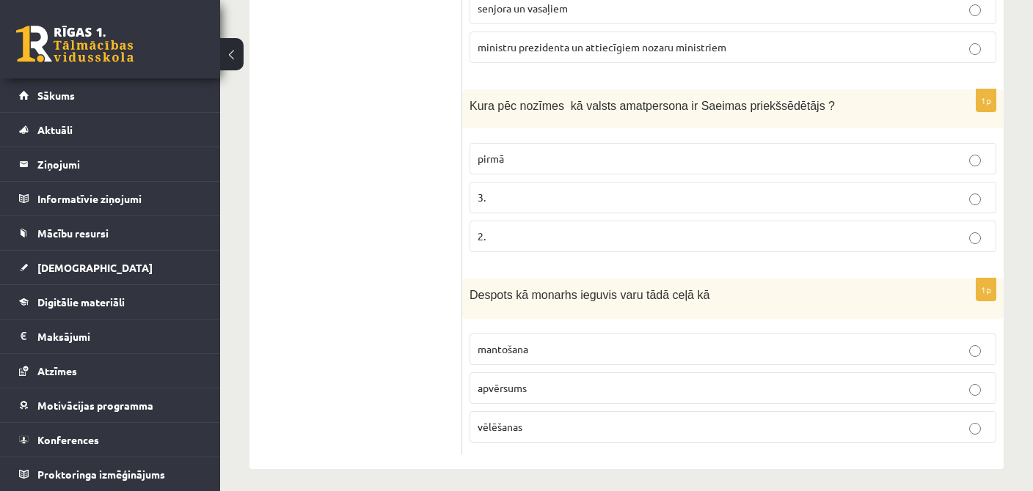
drag, startPoint x: 519, startPoint y: 122, endPoint x: 475, endPoint y: 110, distance: 44.8
click at [513, 122] on div "Kura pēc nozīmes kā valsts amatpersona ir Saeimas priekšsēdētājs ?" at bounding box center [732, 108] width 541 height 39
click at [468, 99] on div "Kura pēc nozīmes kā valsts amatpersona ir Saeimas priekšsēdētājs ?" at bounding box center [732, 108] width 541 height 39
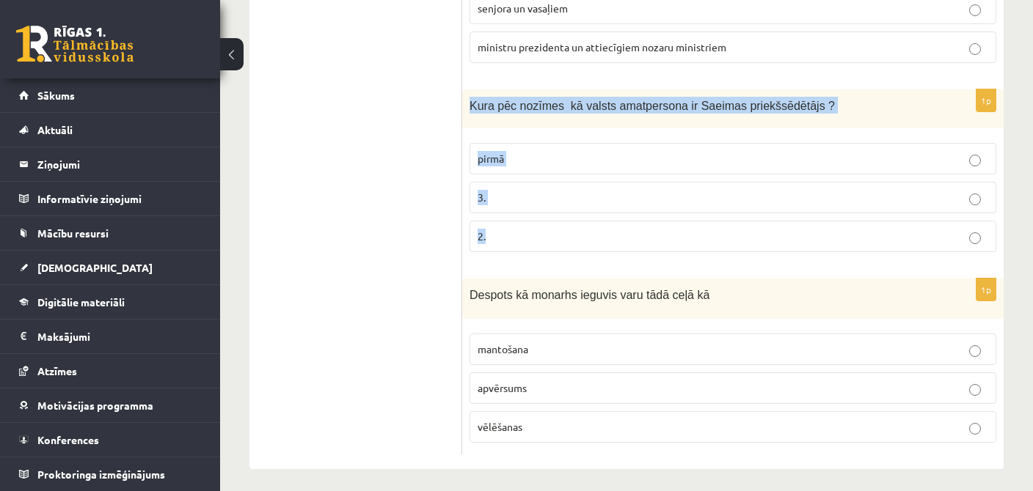
drag, startPoint x: 468, startPoint y: 99, endPoint x: 581, endPoint y: 230, distance: 172.6
click at [581, 128] on div "Kura pēc nozīmes kā valsts amatpersona ir Saeimas priekšsēdētājs ?" at bounding box center [732, 108] width 541 height 39
click at [496, 182] on label "3." at bounding box center [732, 198] width 527 height 32
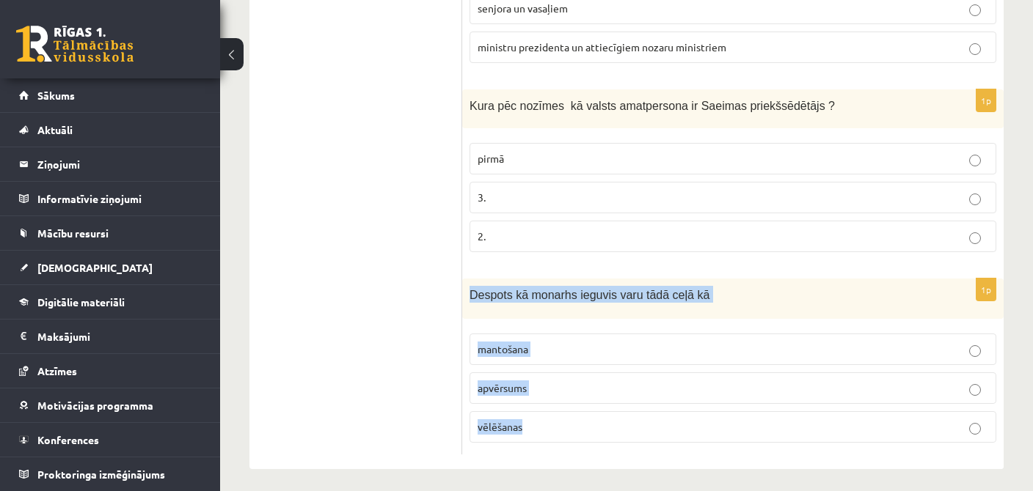
drag, startPoint x: 468, startPoint y: 290, endPoint x: 586, endPoint y: 406, distance: 165.4
click at [586, 319] on div "Despots kā monarhs ieguvis varu tādā ceļā kā" at bounding box center [732, 299] width 541 height 40
click at [557, 326] on fieldset "mantošana apvērsums vēlēšanas" at bounding box center [732, 386] width 527 height 121
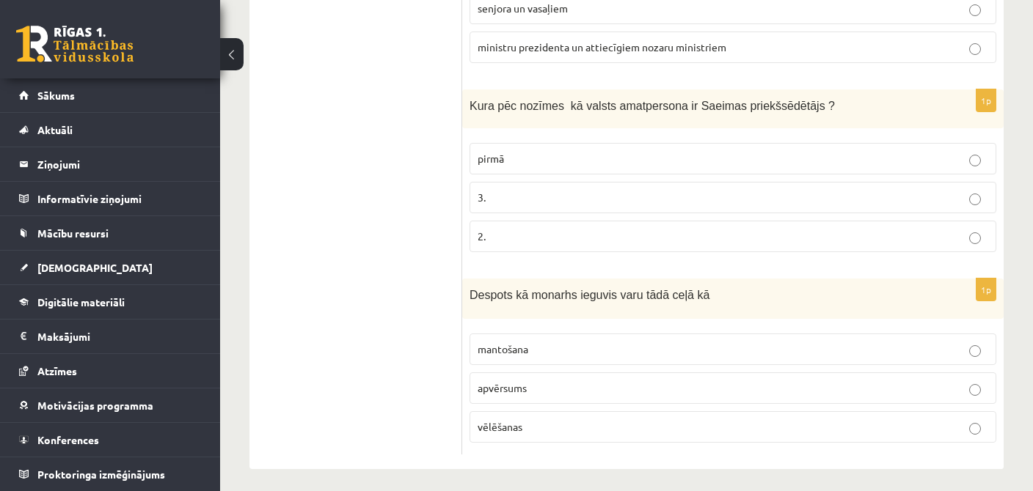
click at [554, 342] on p "mantošana" at bounding box center [732, 349] width 510 height 15
click at [552, 381] on p "apvērsums" at bounding box center [732, 388] width 510 height 15
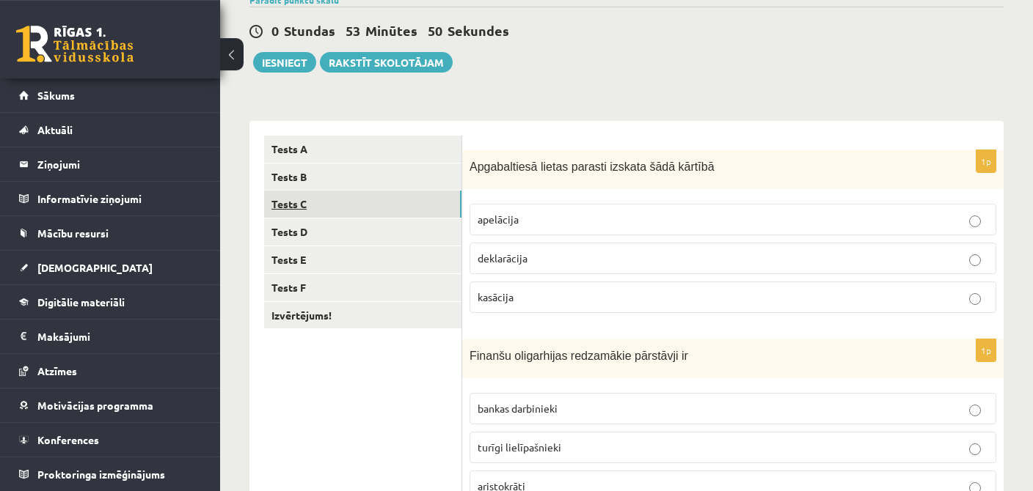
scroll to position [60, 0]
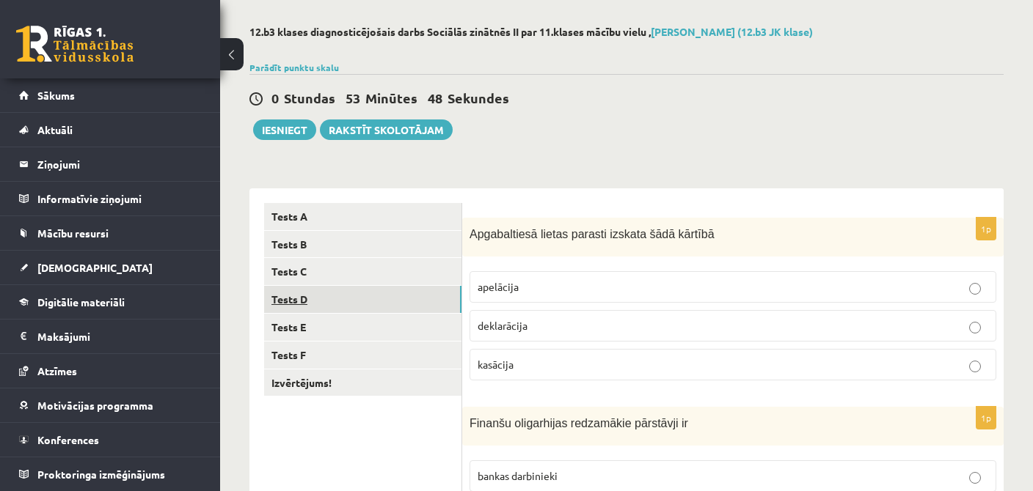
click at [299, 306] on link "Tests D" at bounding box center [362, 299] width 197 height 27
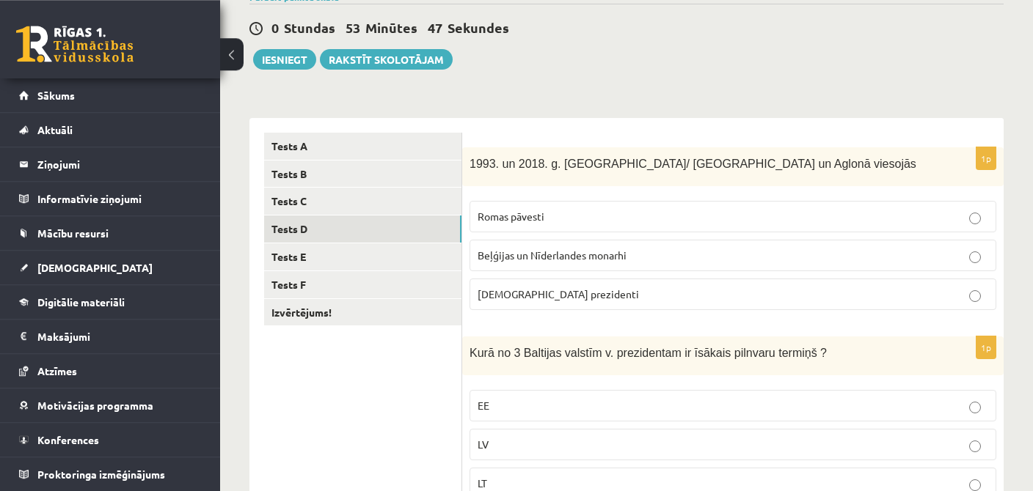
scroll to position [216, 0]
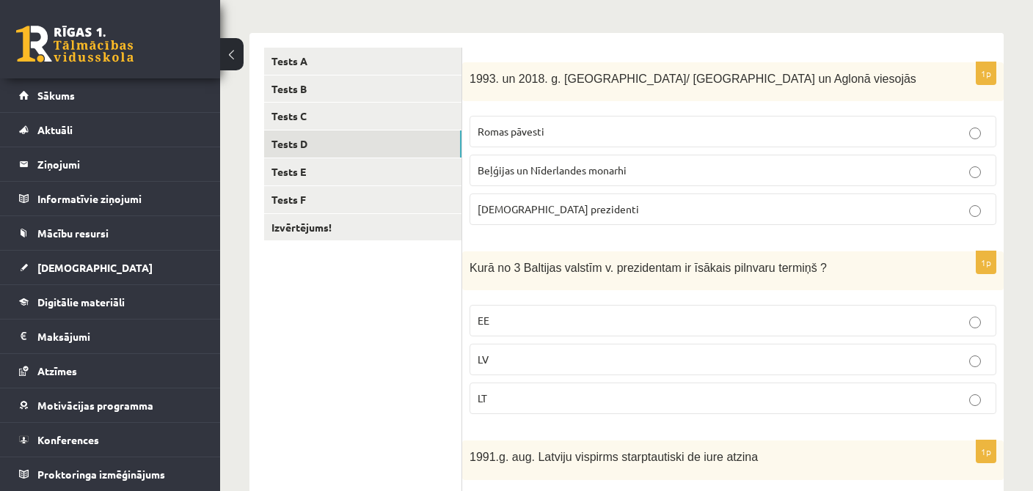
click at [563, 157] on label "Beļģijas un Nīderlandes monarhi" at bounding box center [732, 171] width 527 height 32
click at [481, 78] on span "1993. un 2018. g. [GEOGRAPHIC_DATA]/ [GEOGRAPHIC_DATA] un Aglonā viesojās" at bounding box center [692, 79] width 447 height 12
click at [471, 78] on span "1993. un 2018. g. [GEOGRAPHIC_DATA]/ [GEOGRAPHIC_DATA] un Aglonā viesojās" at bounding box center [692, 79] width 447 height 12
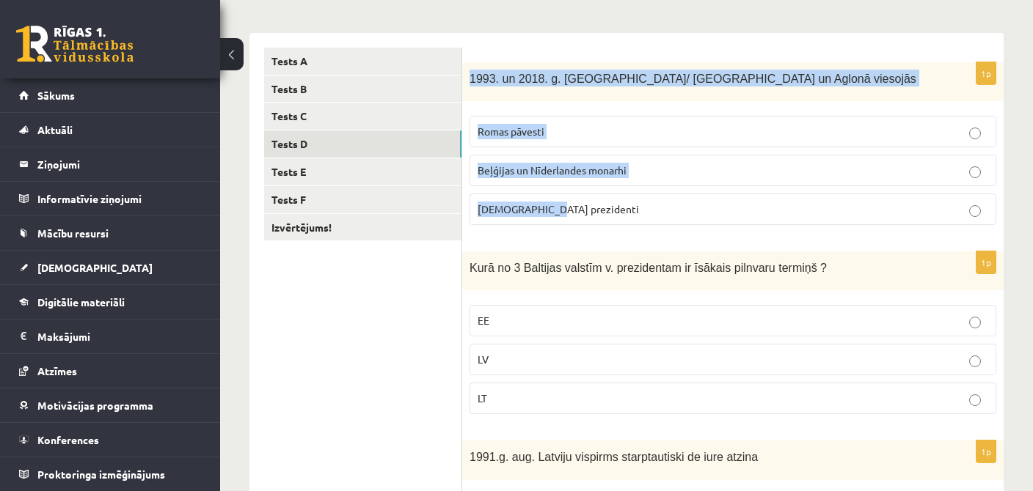
drag, startPoint x: 474, startPoint y: 78, endPoint x: 593, endPoint y: 209, distance: 176.5
click at [593, 101] on div "1993. un 2018. g. [GEOGRAPHIC_DATA]/ [GEOGRAPHIC_DATA] un Aglonā viesojās" at bounding box center [732, 81] width 541 height 39
click at [502, 130] on span "Romas pāvesti" at bounding box center [510, 131] width 67 height 13
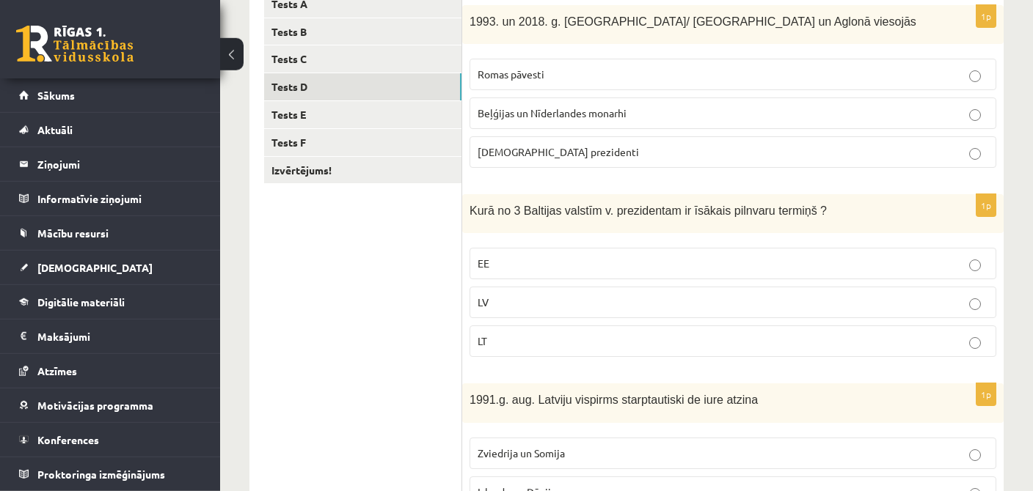
scroll to position [370, 0]
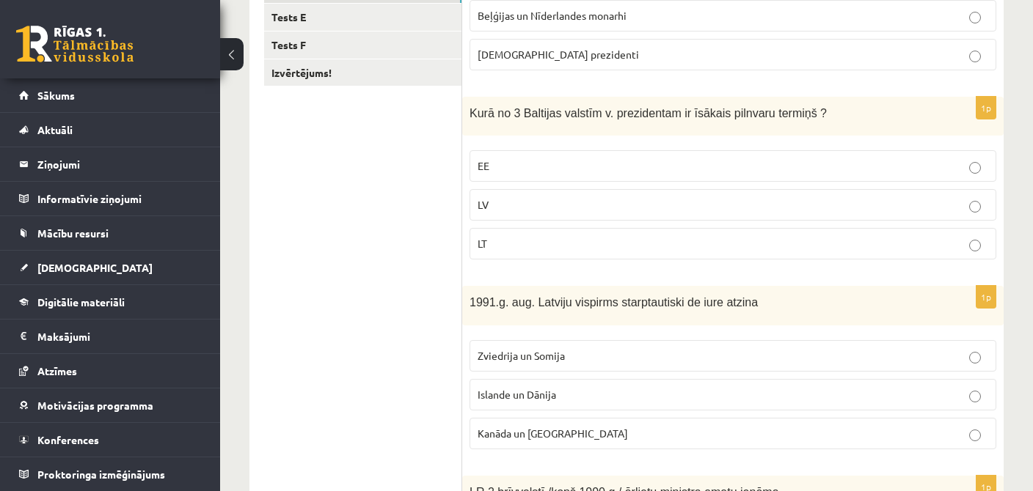
drag, startPoint x: 461, startPoint y: 110, endPoint x: 540, endPoint y: 146, distance: 87.0
click at [462, 130] on ul "Tests A Tests B Tests C Tests D Tests E Tests F Izvērtējums!" at bounding box center [363, 366] width 198 height 947
drag, startPoint x: 540, startPoint y: 146, endPoint x: 554, endPoint y: 180, distance: 36.5
click at [554, 180] on fieldset "EE LV LT" at bounding box center [732, 203] width 527 height 121
drag, startPoint x: 618, startPoint y: 169, endPoint x: 631, endPoint y: 148, distance: 24.8
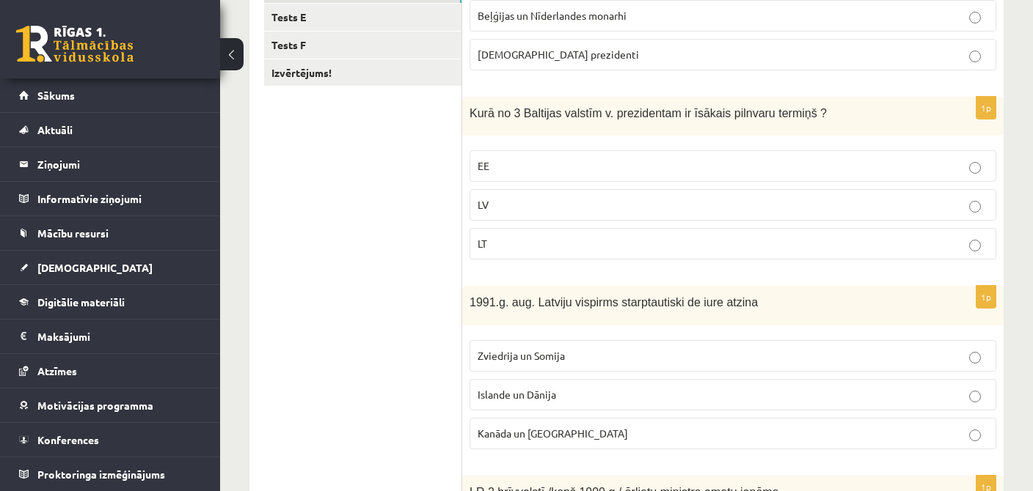
click at [637, 158] on p "EE" at bounding box center [732, 165] width 510 height 15
drag, startPoint x: 476, startPoint y: 114, endPoint x: 490, endPoint y: 122, distance: 16.1
click at [481, 116] on span "Kurā no 3 Baltijas valstīm v. prezidentam ir īsākais pilnvaru termiņš ?" at bounding box center [647, 113] width 357 height 12
drag, startPoint x: 490, startPoint y: 122, endPoint x: 552, endPoint y: 191, distance: 93.0
click at [552, 136] on div "Kurā no 3 Baltijas valstīm v. prezidentam ir īsākais pilnvaru termiņš ?" at bounding box center [732, 116] width 541 height 39
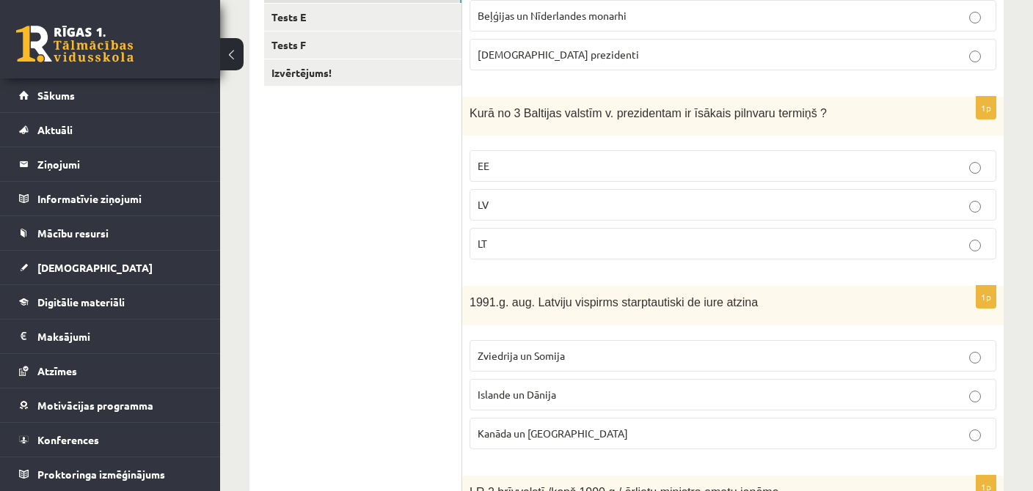
click at [470, 112] on span "Kurā no 3 Baltijas valstīm v. prezidentam ir īsākais pilnvaru termiņš ?" at bounding box center [647, 113] width 357 height 12
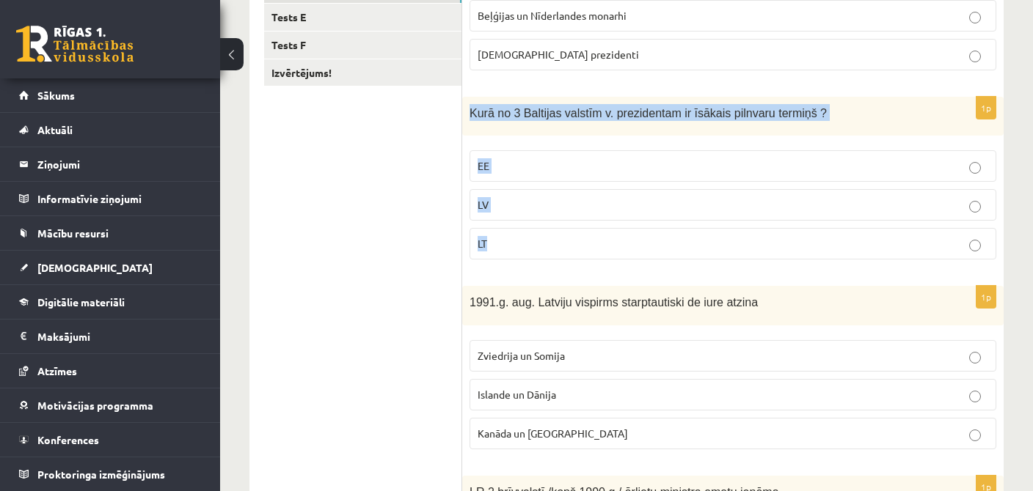
drag, startPoint x: 470, startPoint y: 112, endPoint x: 530, endPoint y: 228, distance: 130.2
click at [530, 136] on div "Kurā no 3 Baltijas valstīm v. prezidentam ir īsākais pilnvaru termiņš ?" at bounding box center [732, 116] width 541 height 39
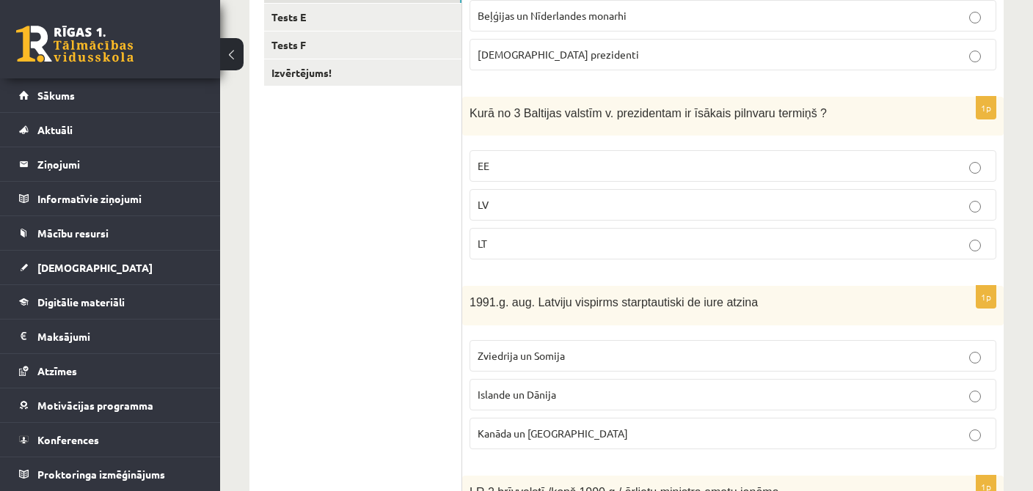
click at [373, 245] on ul "Tests A Tests B Tests C Tests D Tests E Tests F Izvērtējums!" at bounding box center [363, 366] width 198 height 947
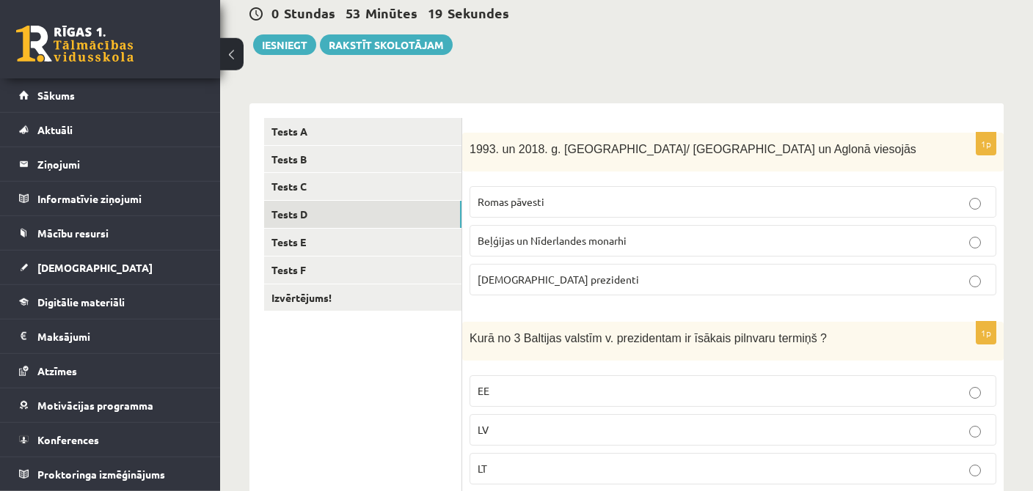
scroll to position [138, 0]
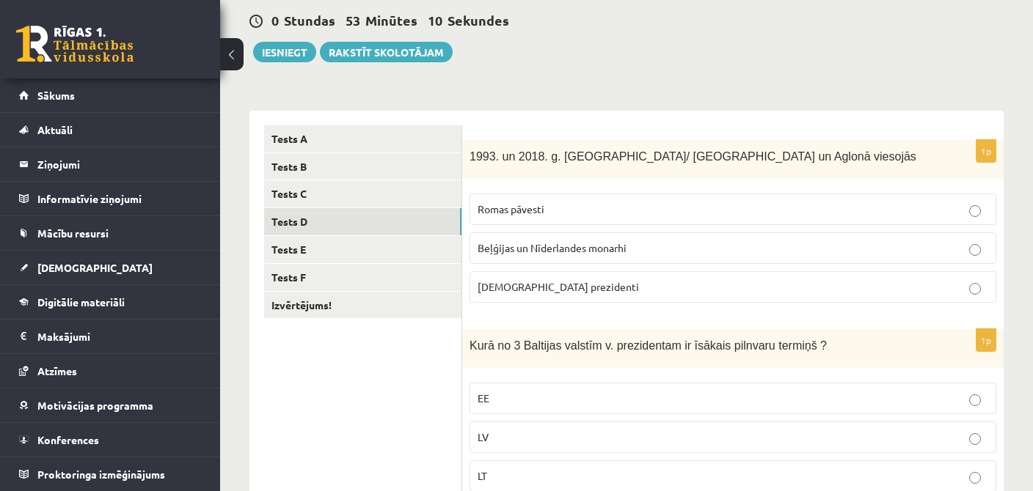
click at [602, 384] on label "EE" at bounding box center [732, 399] width 527 height 32
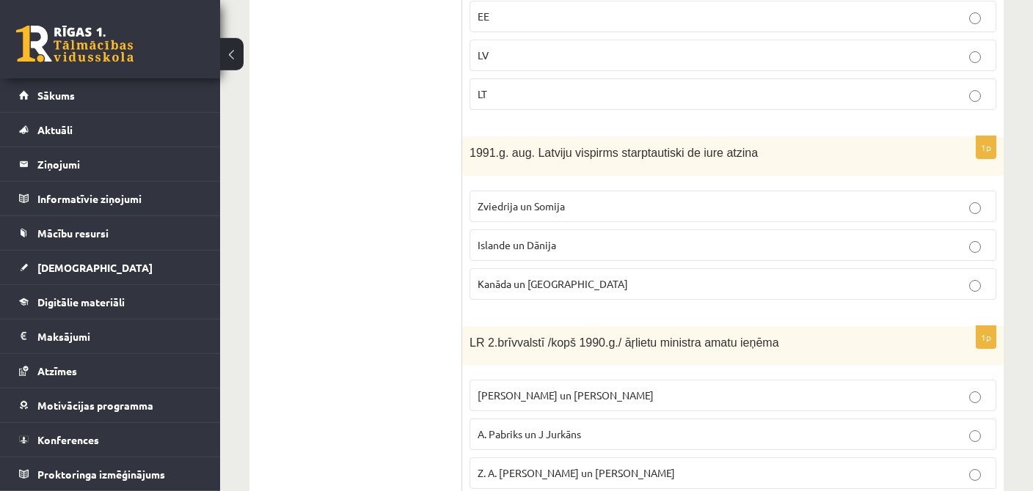
scroll to position [525, 0]
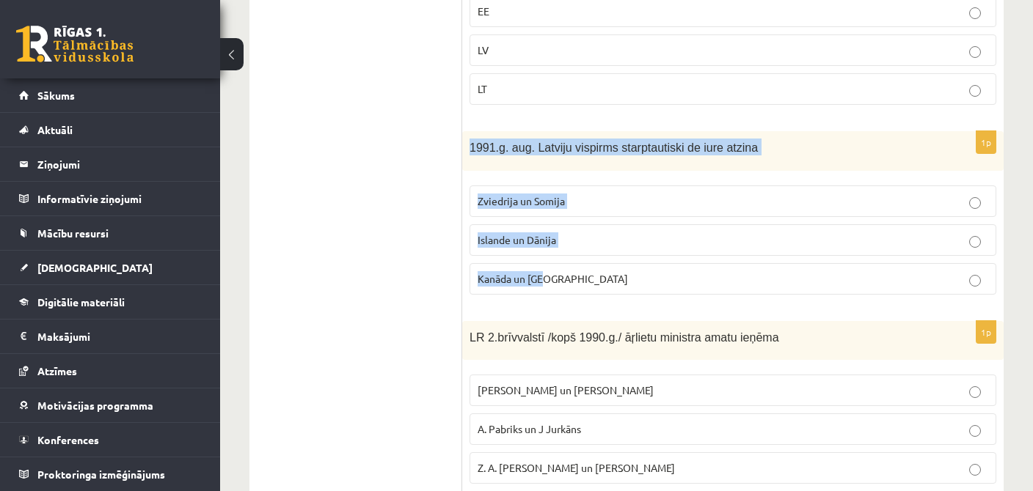
drag, startPoint x: 466, startPoint y: 142, endPoint x: 575, endPoint y: 275, distance: 171.5
click at [575, 170] on div "1991.g. aug. Latviju vispirms starptautiski de iure atzina" at bounding box center [732, 150] width 541 height 39
click at [593, 285] on label "Kanāda un [GEOGRAPHIC_DATA]" at bounding box center [732, 279] width 527 height 32
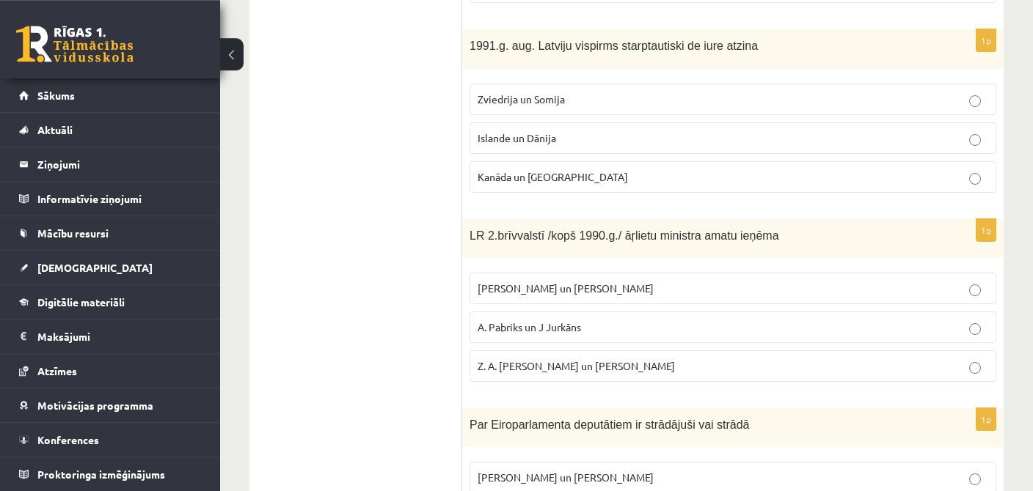
scroll to position [756, 0]
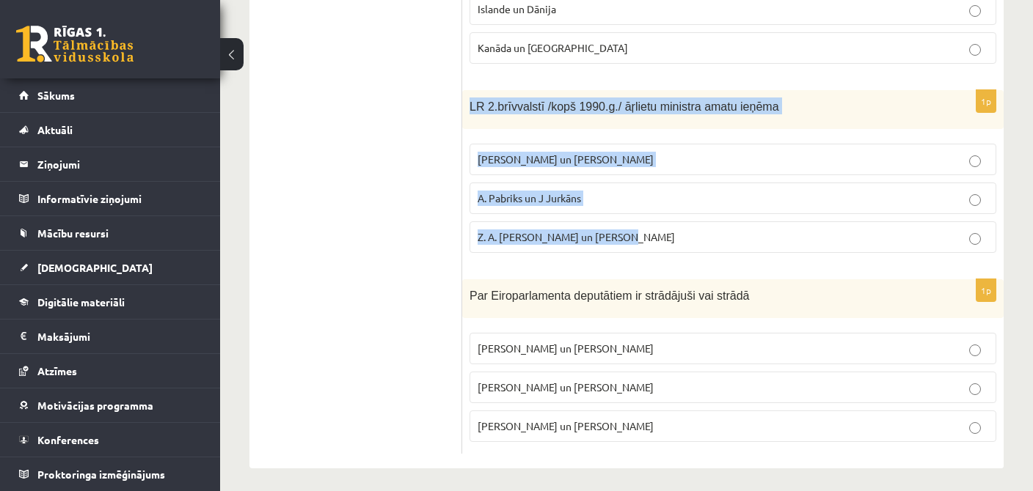
drag, startPoint x: 469, startPoint y: 100, endPoint x: 653, endPoint y: 248, distance: 235.3
click at [653, 129] on div "LR 2.brīvvalstī /kopš 1990.g./ āŗlietu ministra amatu ieņēma" at bounding box center [732, 109] width 541 height 39
click at [556, 232] on span "Z. A. [PERSON_NAME] un [PERSON_NAME]" at bounding box center [575, 236] width 197 height 13
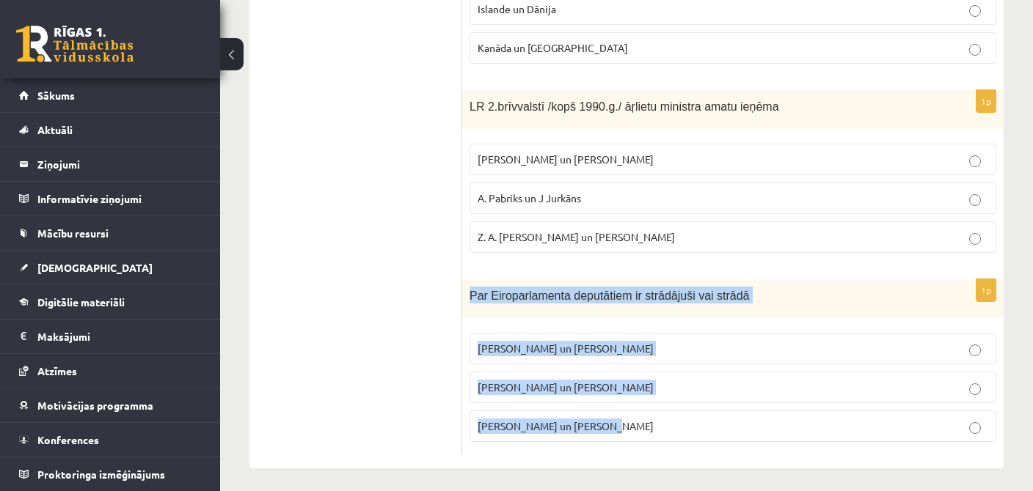
drag, startPoint x: 469, startPoint y: 291, endPoint x: 615, endPoint y: 406, distance: 186.0
click at [615, 318] on div "Par Eiroparlamenta deputātiem ir strādājuši vai strādā" at bounding box center [732, 298] width 541 height 39
click at [615, 411] on label "[PERSON_NAME] un [PERSON_NAME]" at bounding box center [732, 427] width 527 height 32
drag, startPoint x: 599, startPoint y: 420, endPoint x: 464, endPoint y: 296, distance: 183.2
click at [469, 411] on label "[PERSON_NAME] un [PERSON_NAME]" at bounding box center [732, 427] width 527 height 32
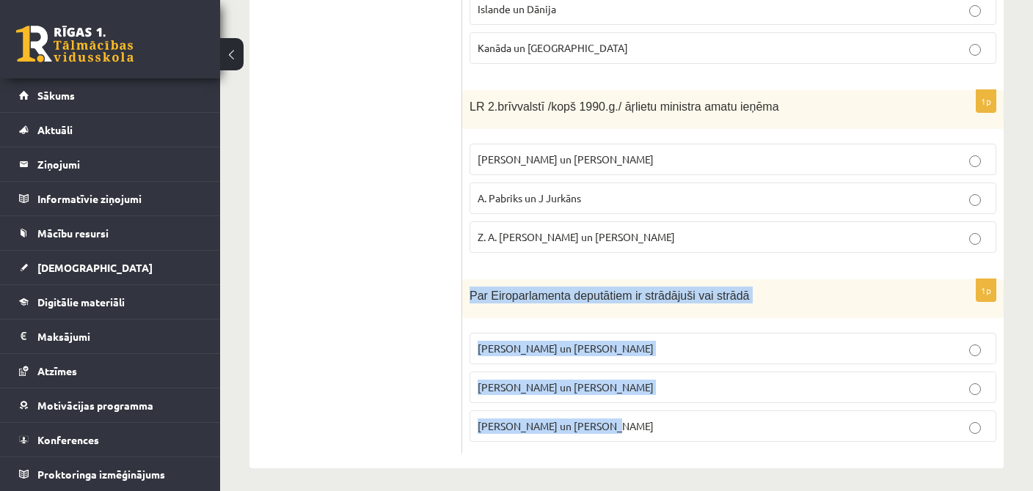
click at [532, 372] on label "[PERSON_NAME] un [PERSON_NAME]" at bounding box center [732, 388] width 527 height 32
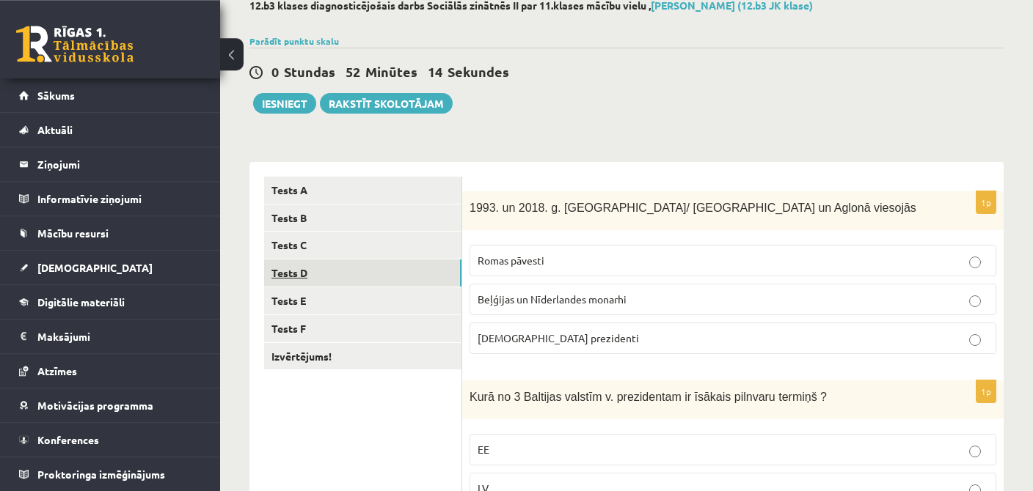
scroll to position [59, 0]
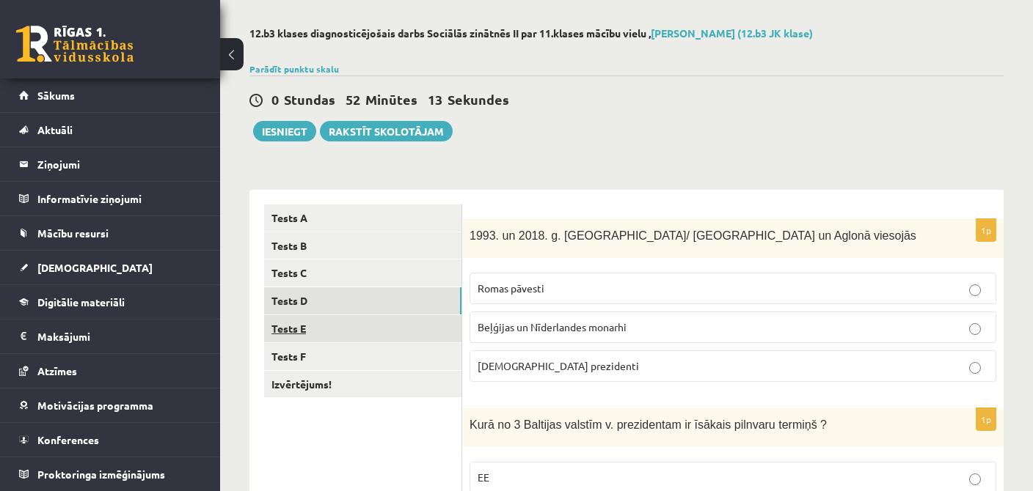
click at [283, 336] on link "Tests E" at bounding box center [362, 328] width 197 height 27
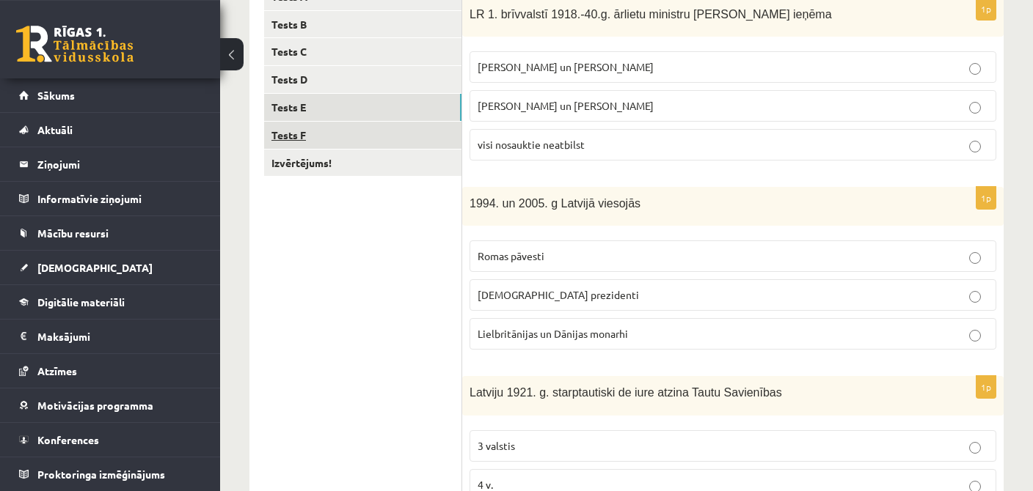
scroll to position [213, 0]
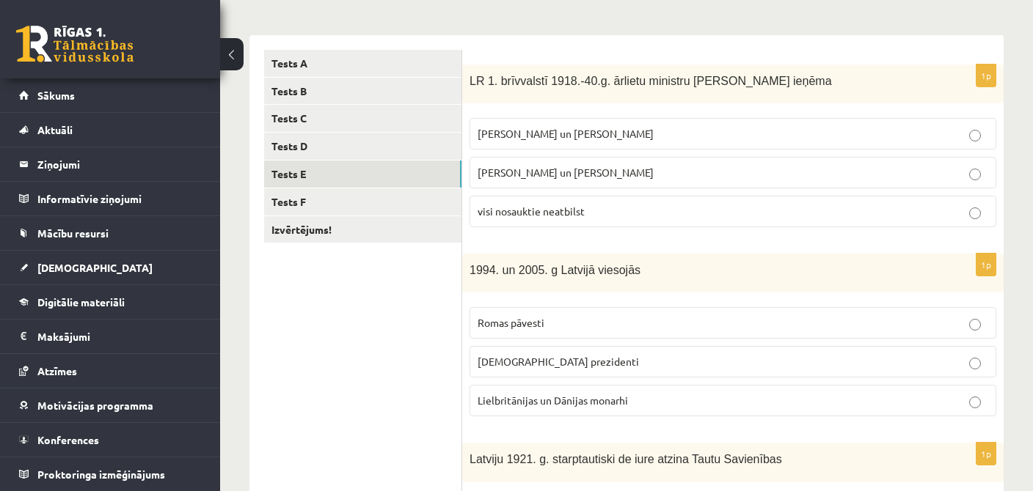
drag, startPoint x: 630, startPoint y: 207, endPoint x: 622, endPoint y: 213, distance: 10.0
click at [630, 209] on p "visi nosauktie neatbilst" at bounding box center [732, 211] width 510 height 15
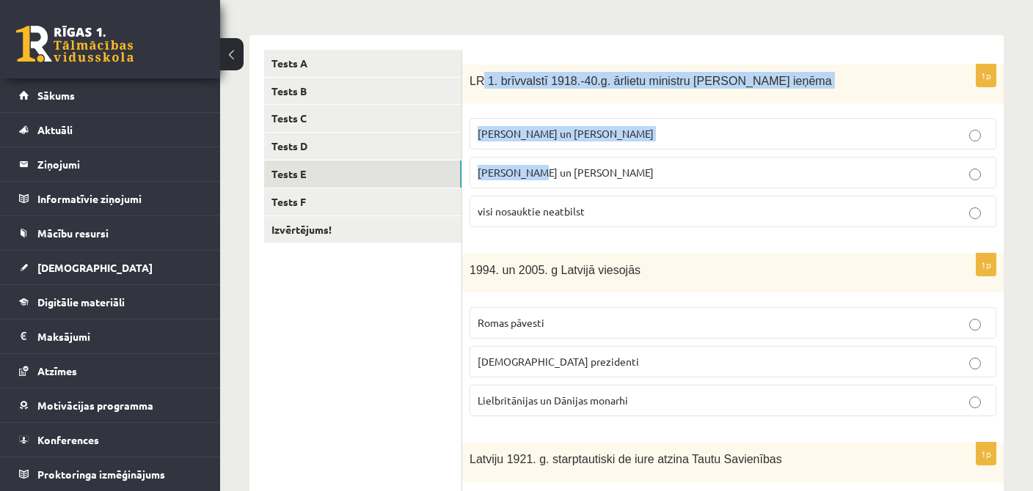
drag, startPoint x: 527, startPoint y: 163, endPoint x: 460, endPoint y: 45, distance: 135.4
click at [475, 157] on label "[PERSON_NAME] un [PERSON_NAME]" at bounding box center [732, 173] width 527 height 32
click at [466, 78] on div "LR 1. brīvvalstī 1918.-40.g. ārlietu ministru [PERSON_NAME] ieņēma" at bounding box center [732, 84] width 541 height 39
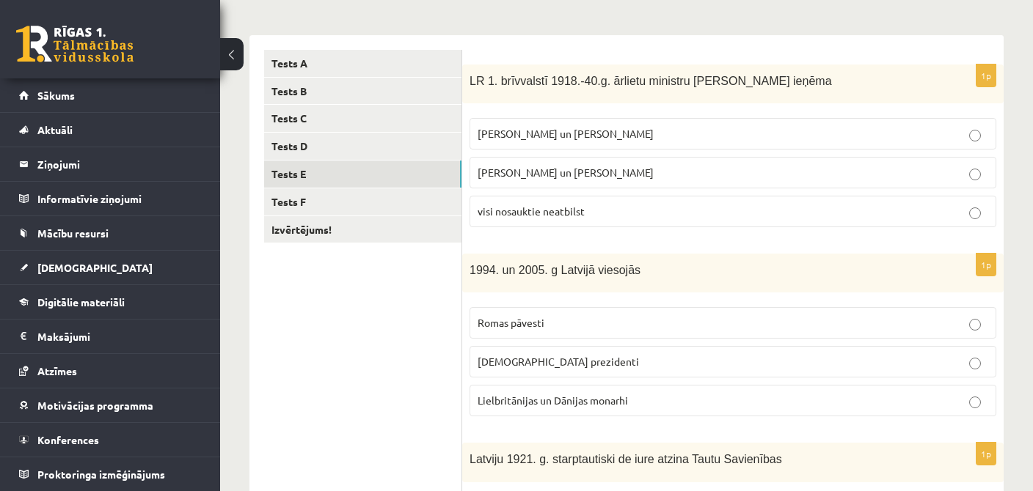
click at [466, 78] on div "LR 1. brīvvalstī 1918.-40.g. ārlietu ministru [PERSON_NAME] ieņēma" at bounding box center [732, 84] width 541 height 39
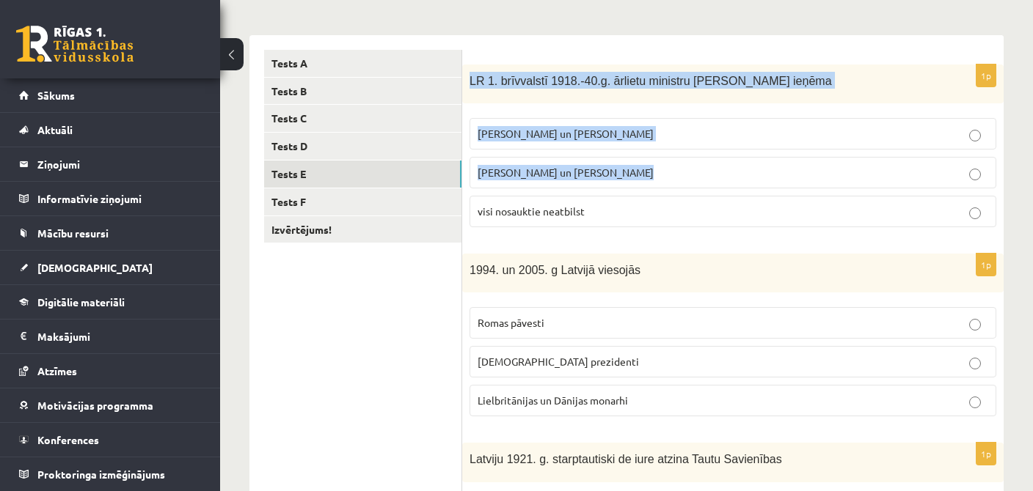
drag, startPoint x: 469, startPoint y: 78, endPoint x: 601, endPoint y: 223, distance: 196.2
click at [601, 103] on div "LR 1. brīvvalstī 1918.-40.g. ārlietu ministru [PERSON_NAME] ieņēma" at bounding box center [732, 84] width 541 height 39
click at [546, 142] on label "[PERSON_NAME] un [PERSON_NAME]" at bounding box center [732, 134] width 527 height 32
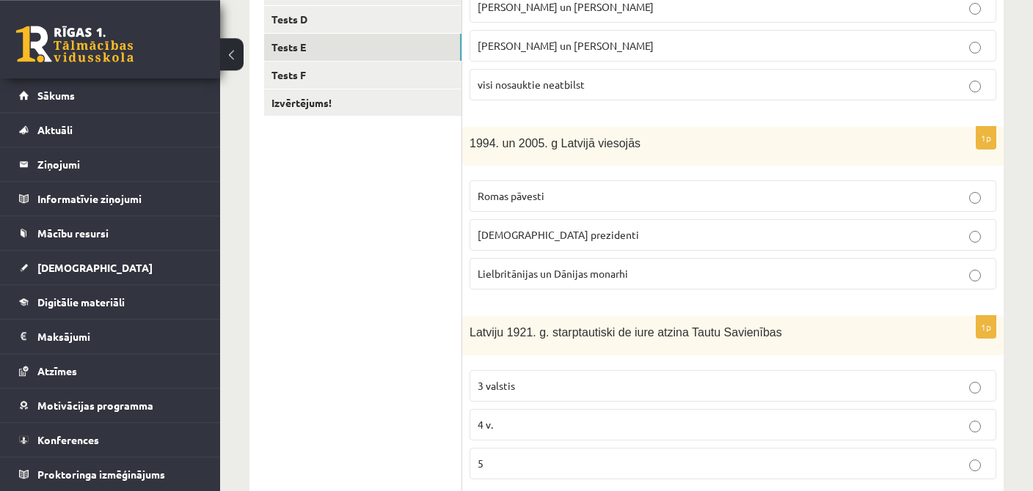
scroll to position [369, 0]
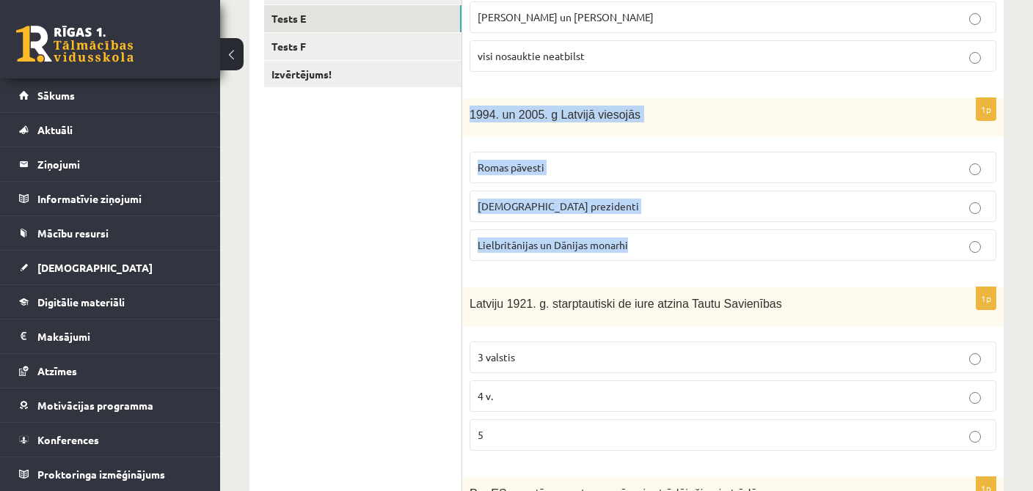
drag, startPoint x: 467, startPoint y: 114, endPoint x: 649, endPoint y: 246, distance: 225.2
click at [649, 137] on div "1994. un 2005. g Latvijā viesojās" at bounding box center [732, 117] width 541 height 39
click at [515, 205] on span "[DEMOGRAPHIC_DATA] prezidenti" at bounding box center [557, 205] width 161 height 13
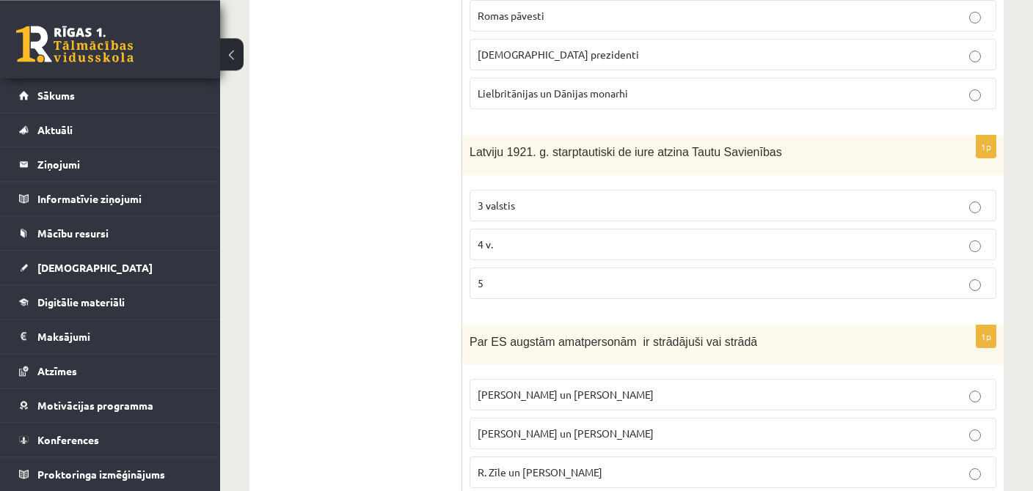
scroll to position [524, 0]
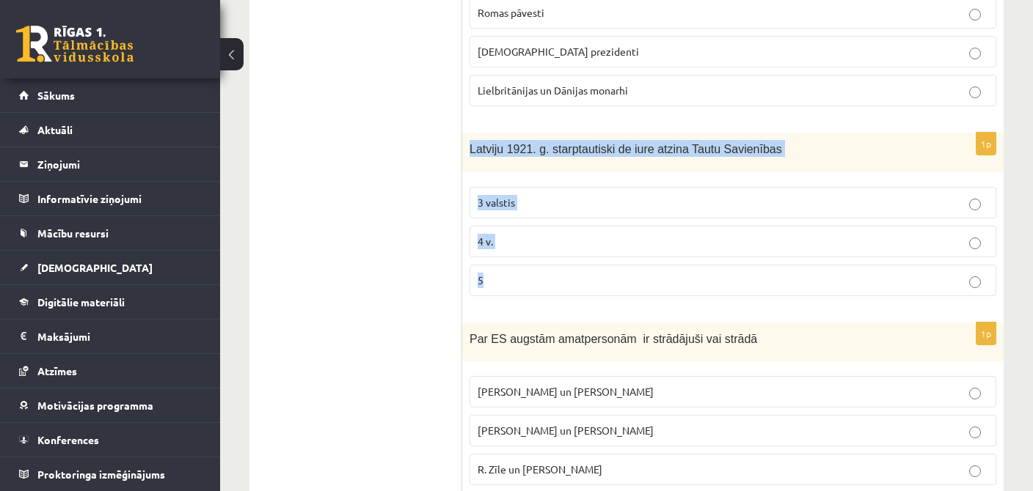
drag, startPoint x: 469, startPoint y: 142, endPoint x: 572, endPoint y: 264, distance: 159.3
click at [572, 172] on div "Latviju 1921. g. starptautiski de iure atzina Tautu Savienības" at bounding box center [732, 152] width 541 height 39
click at [572, 265] on label "5" at bounding box center [732, 281] width 527 height 32
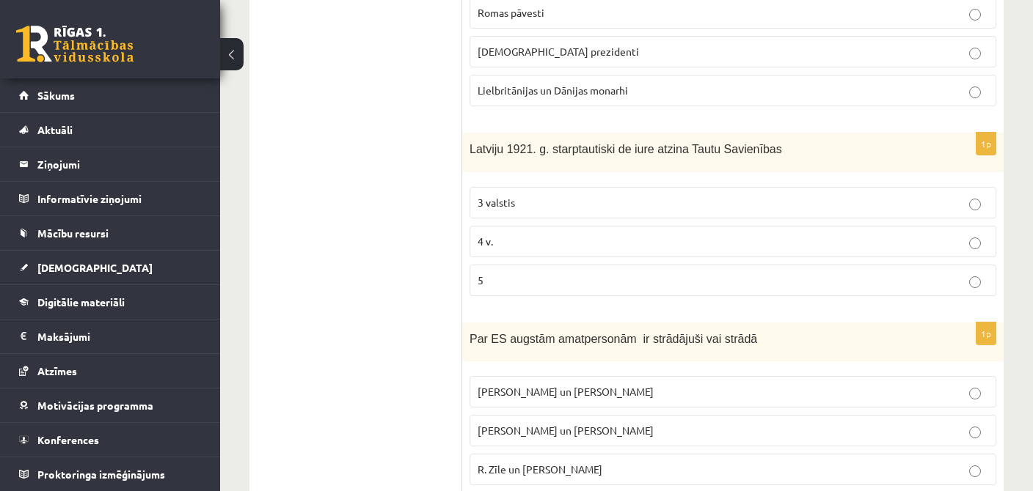
drag, startPoint x: 473, startPoint y: 144, endPoint x: 527, endPoint y: 179, distance: 64.3
click at [527, 172] on div "Latviju 1921. g. starptautiski de iure atzina Tautu Savienības" at bounding box center [732, 152] width 541 height 39
click at [473, 143] on span "Latviju 1921. g. starptautiski de iure atzina Tautu Savienības" at bounding box center [625, 149] width 312 height 12
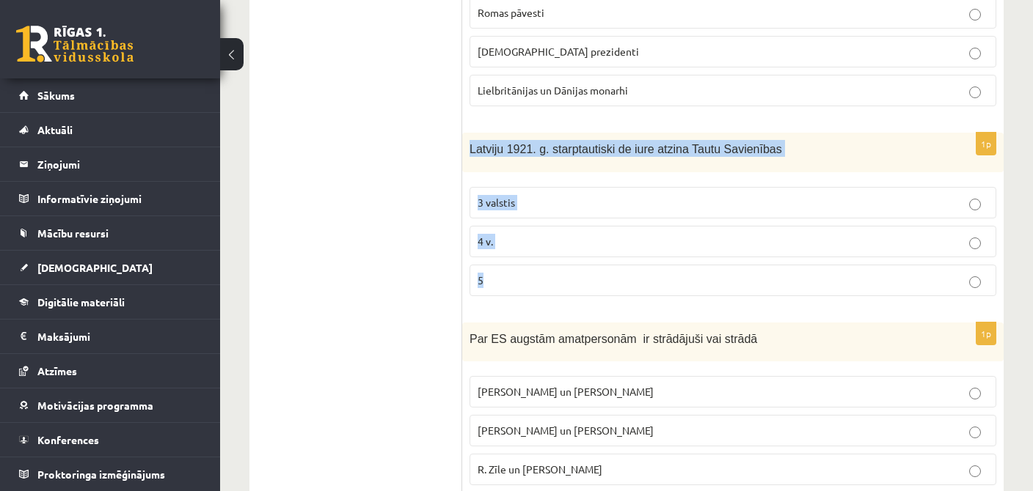
drag, startPoint x: 471, startPoint y: 145, endPoint x: 568, endPoint y: 277, distance: 163.7
click at [568, 172] on div "Latviju 1921. g. starptautiski de iure atzina Tautu Savienības" at bounding box center [732, 152] width 541 height 39
click at [509, 279] on p "5" at bounding box center [732, 280] width 510 height 15
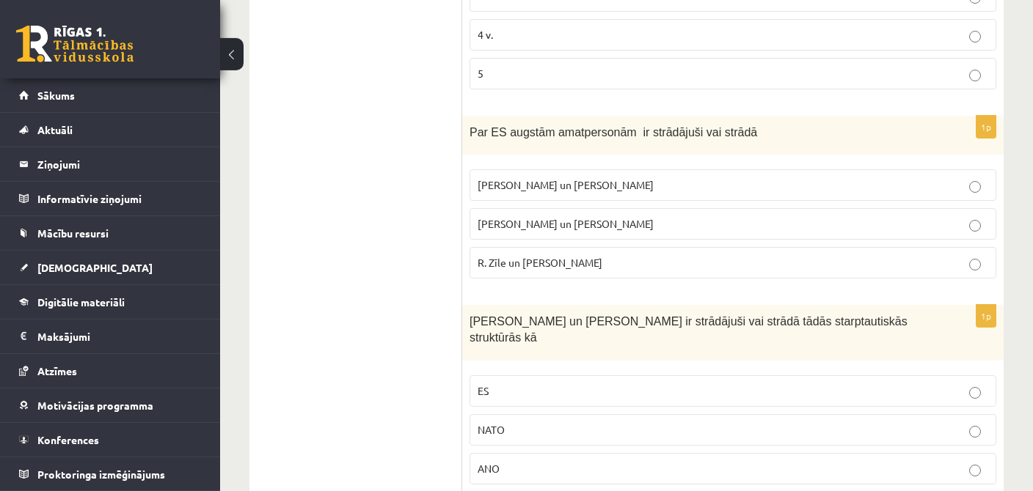
scroll to position [756, 0]
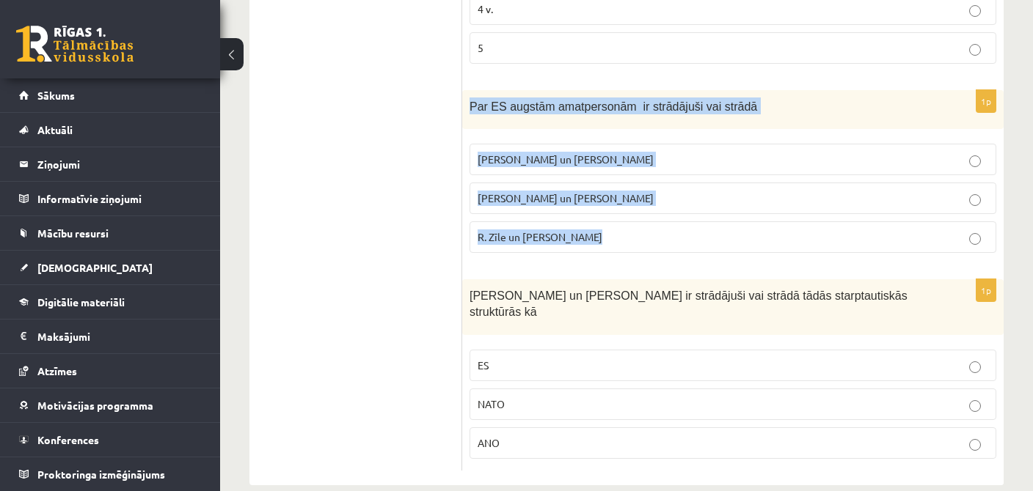
drag, startPoint x: 467, startPoint y: 101, endPoint x: 615, endPoint y: 222, distance: 190.7
click at [615, 129] on div "Par ES augstām amatpersonām ir strādājuši vai strādā" at bounding box center [732, 109] width 541 height 39
click at [615, 222] on label "R. Zīle un [PERSON_NAME]" at bounding box center [732, 237] width 527 height 32
drag, startPoint x: 601, startPoint y: 231, endPoint x: 471, endPoint y: 107, distance: 179.5
click at [471, 221] on label "R. Zīle un [PERSON_NAME]" at bounding box center [732, 237] width 527 height 32
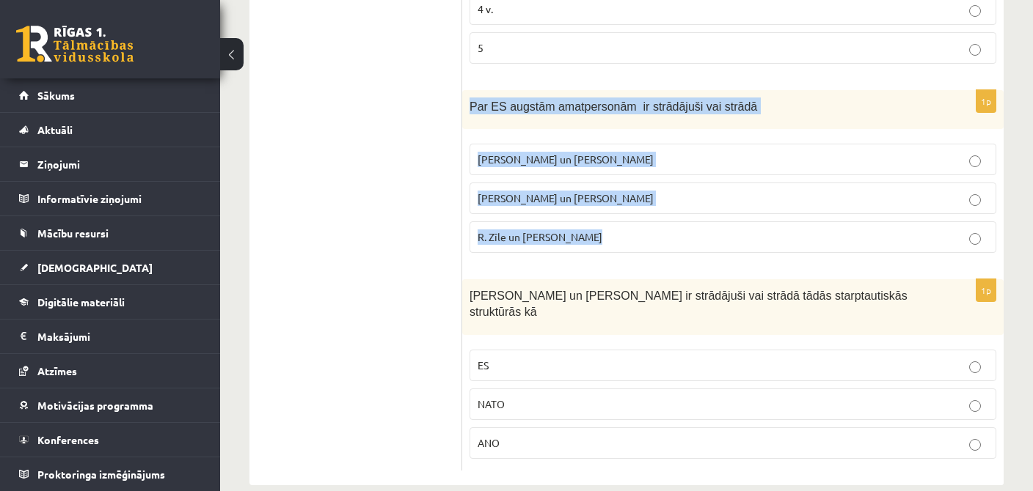
click at [545, 242] on label "R. Zīle un [PERSON_NAME]" at bounding box center [732, 237] width 527 height 32
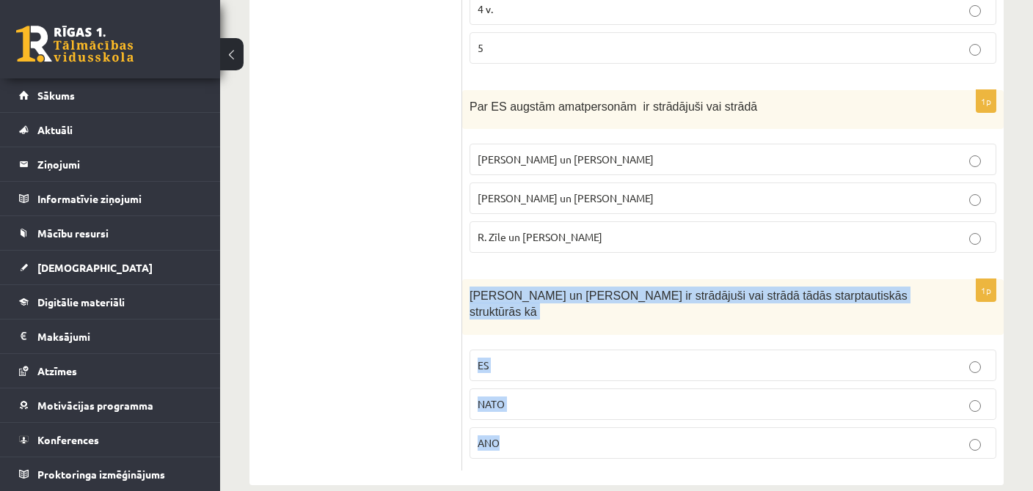
drag, startPoint x: 469, startPoint y: 292, endPoint x: 526, endPoint y: 403, distance: 124.7
click at [526, 335] on div "[PERSON_NAME] un [PERSON_NAME] ir strādājuši vai strādā tādās starptautiskās st…" at bounding box center [732, 307] width 541 height 56
click at [527, 358] on p "ES" at bounding box center [732, 365] width 510 height 15
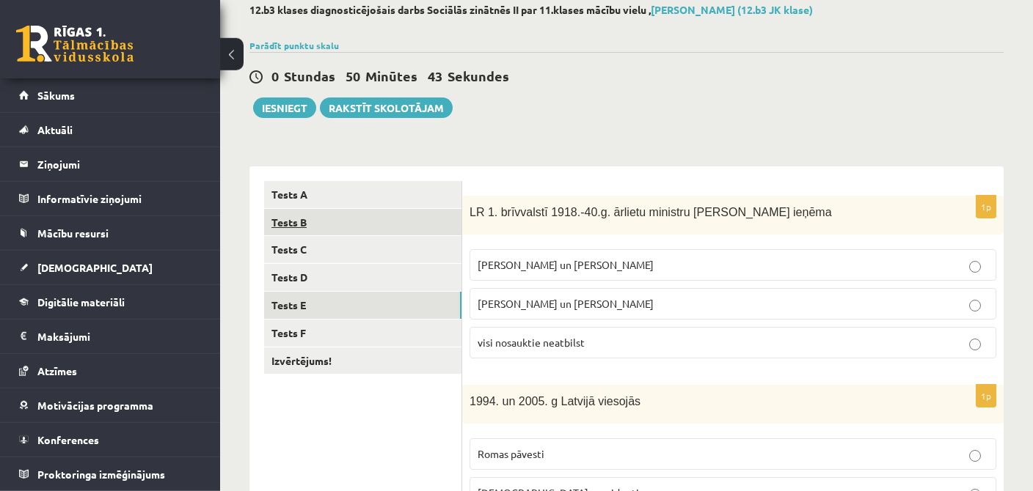
scroll to position [155, 0]
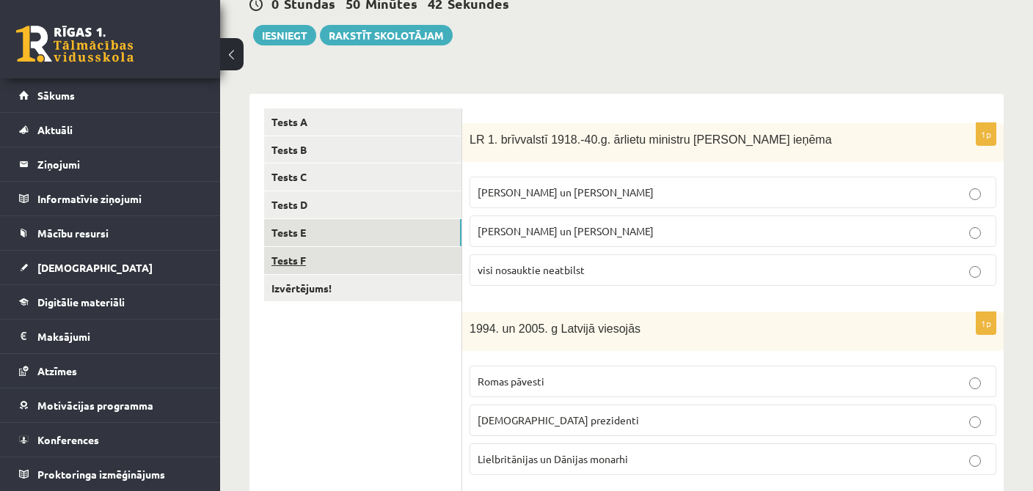
click at [299, 261] on link "Tests F" at bounding box center [362, 260] width 197 height 27
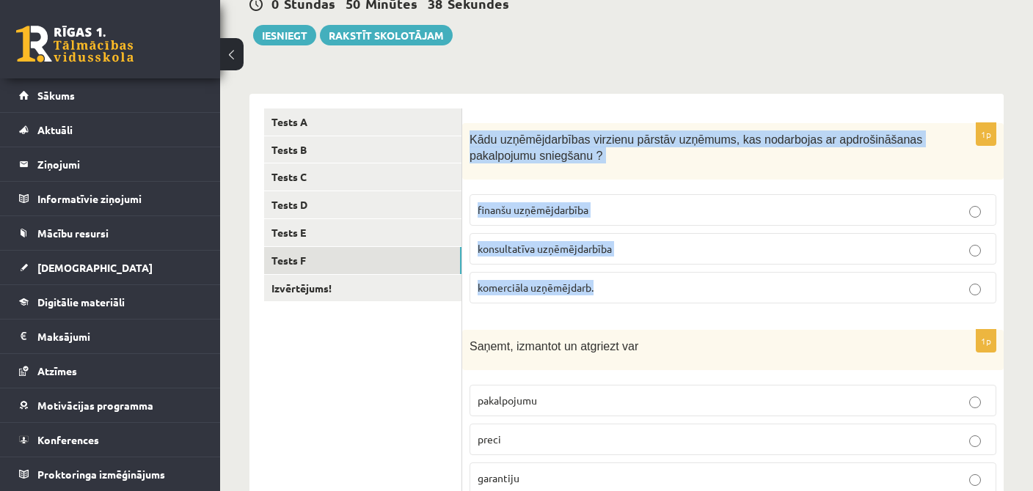
drag, startPoint x: 472, startPoint y: 139, endPoint x: 594, endPoint y: 284, distance: 190.0
click at [594, 180] on div "Kādu uzņēmējdarbības virzienu pārstāv uzņēmums, kas nodarbojas ar apdrošināšana…" at bounding box center [732, 151] width 541 height 56
click at [585, 241] on p "konsultatīva uzņēmējdarbība" at bounding box center [732, 248] width 510 height 15
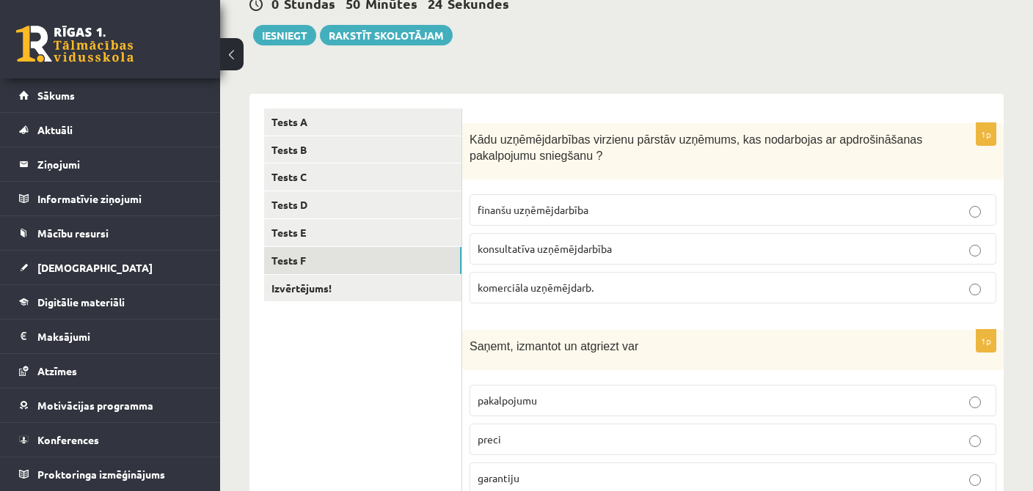
click at [586, 219] on label "finanšu uzņēmējdarbība" at bounding box center [732, 210] width 527 height 32
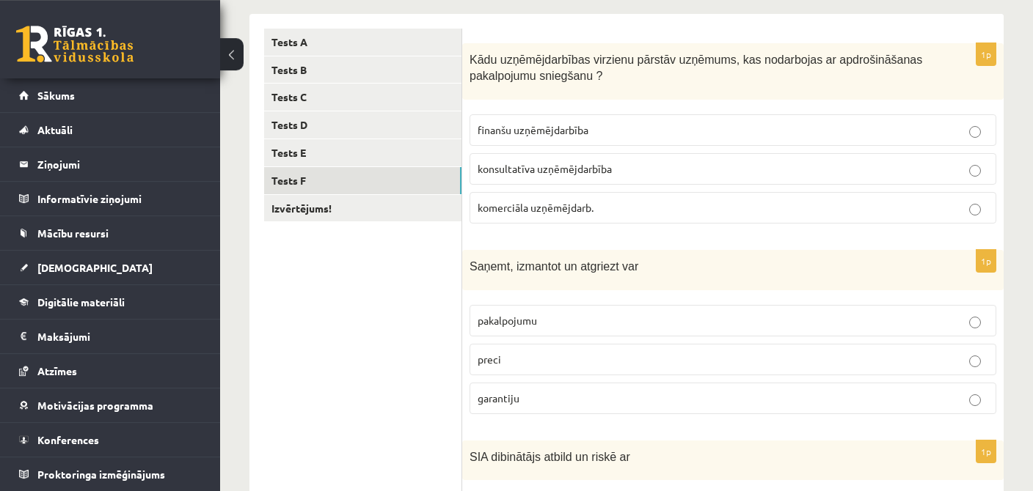
scroll to position [310, 0]
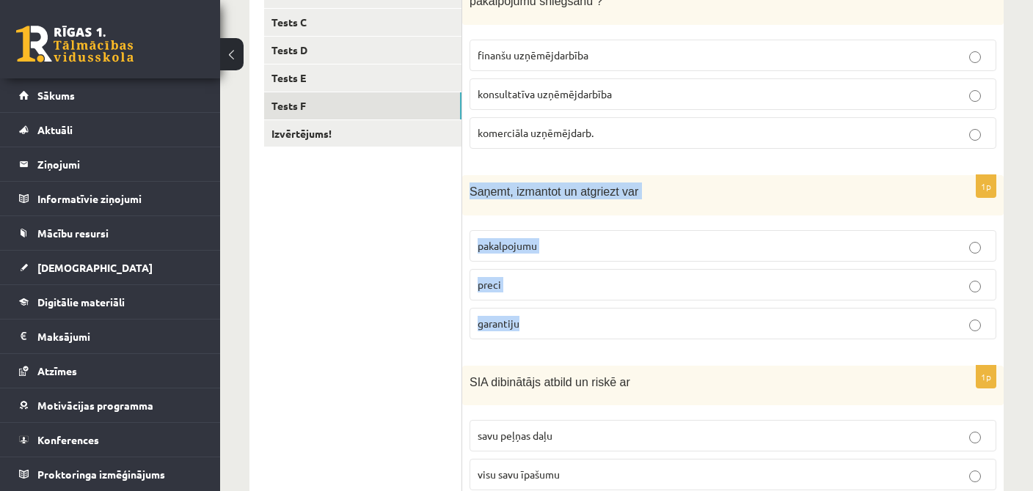
drag, startPoint x: 467, startPoint y: 183, endPoint x: 555, endPoint y: 317, distance: 159.9
click at [555, 216] on div "Saņemt, izmantot un atgriezt var" at bounding box center [732, 195] width 541 height 40
click at [549, 238] on p "pakalpojumu" at bounding box center [732, 245] width 510 height 15
click at [516, 273] on label "preci" at bounding box center [732, 285] width 527 height 32
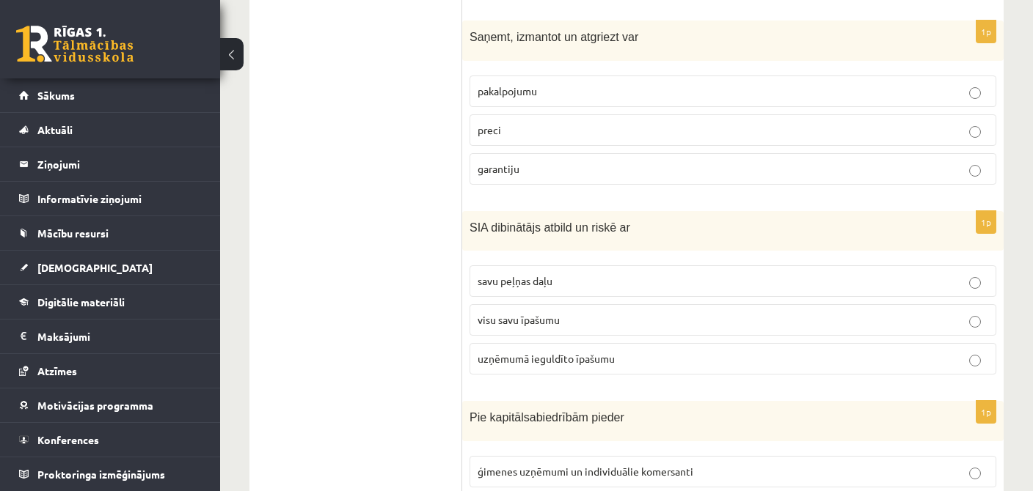
scroll to position [542, 0]
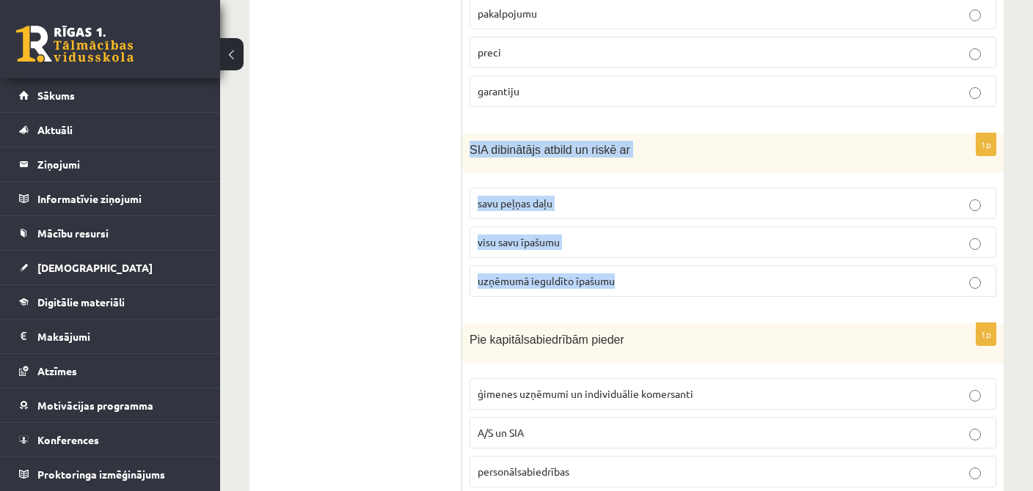
drag, startPoint x: 467, startPoint y: 146, endPoint x: 614, endPoint y: 268, distance: 191.1
click at [614, 174] on div "SIA dibinātājs atbild un riskē ar" at bounding box center [732, 153] width 541 height 40
click at [508, 280] on span "uzņēmumā ieguldīto īpašumu" at bounding box center [545, 280] width 137 height 13
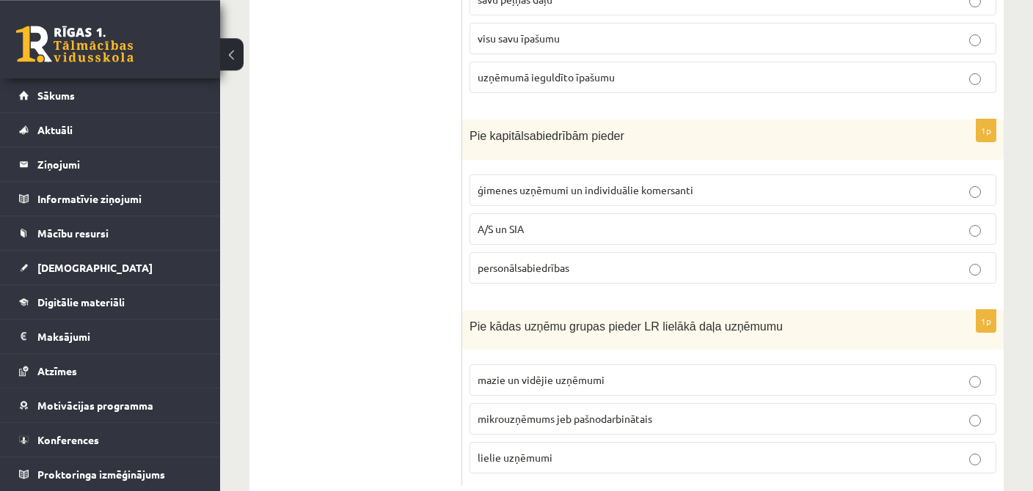
scroll to position [775, 0]
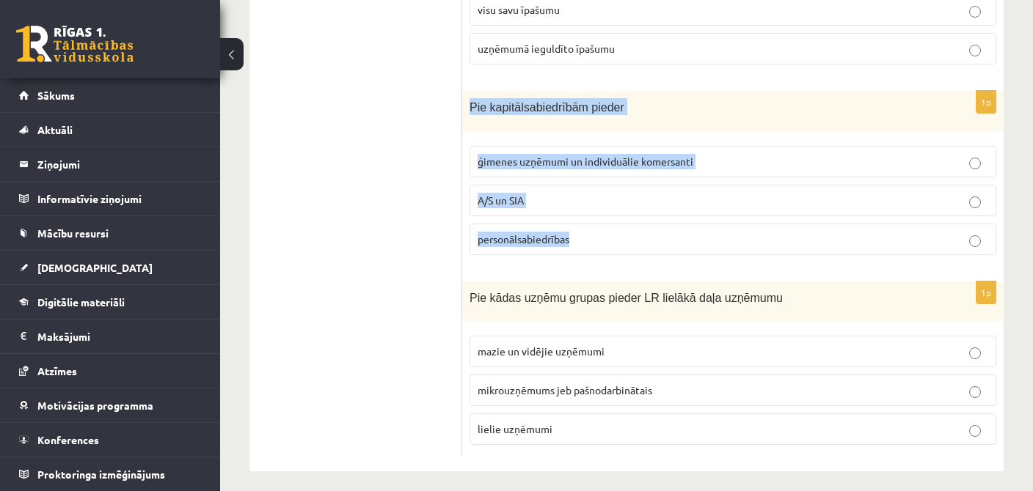
drag, startPoint x: 465, startPoint y: 103, endPoint x: 596, endPoint y: 235, distance: 185.7
click at [596, 131] on div "Pie kapitālsabiedrībām pieder" at bounding box center [732, 111] width 541 height 40
click at [497, 185] on label "A/S un SIA" at bounding box center [732, 201] width 527 height 32
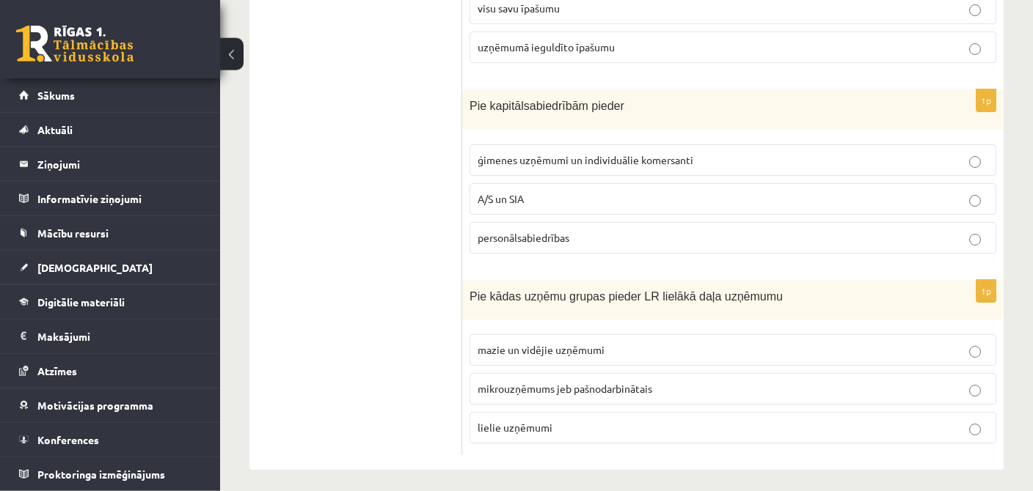
scroll to position [777, 0]
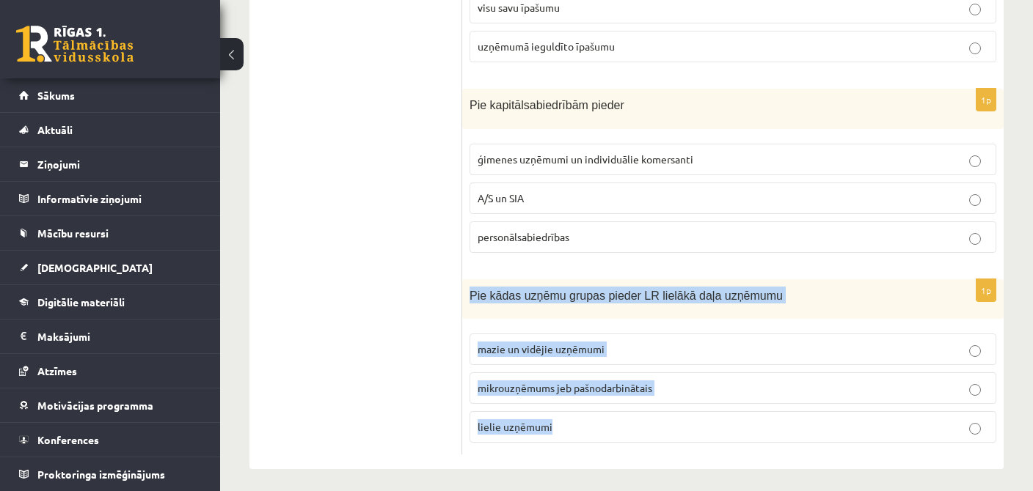
drag, startPoint x: 481, startPoint y: 290, endPoint x: 571, endPoint y: 414, distance: 152.9
click at [571, 320] on div "Pie kādas uzņēmu grupas pieder LR lielākā daļa uzņēmumu" at bounding box center [732, 299] width 541 height 40
click at [560, 343] on span "mazie un vidējie uzņēmumi" at bounding box center [540, 349] width 127 height 13
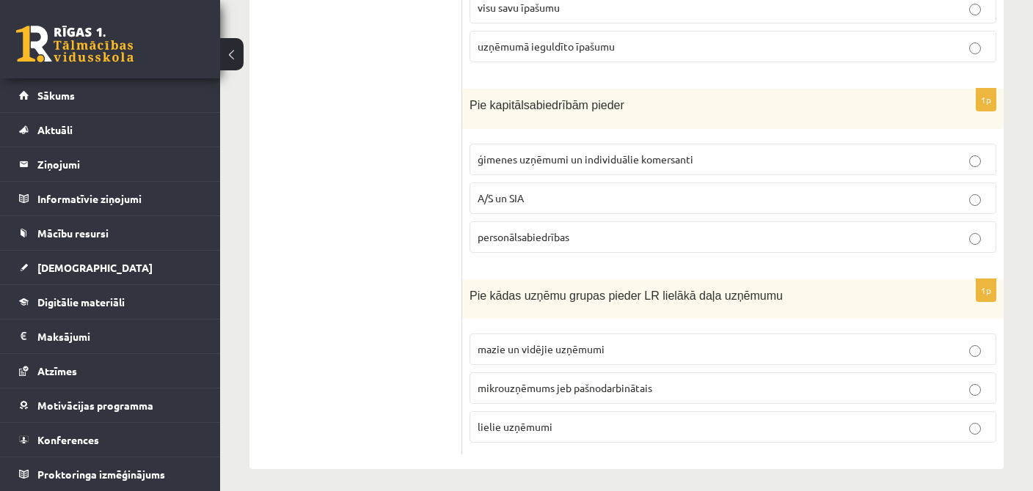
scroll to position [157, 0]
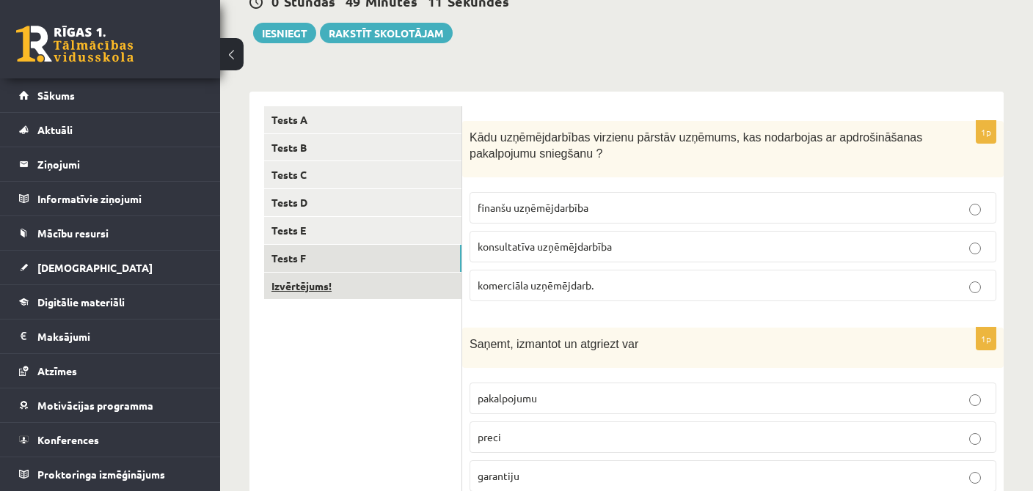
click at [302, 281] on link "Izvērtējums!" at bounding box center [362, 286] width 197 height 27
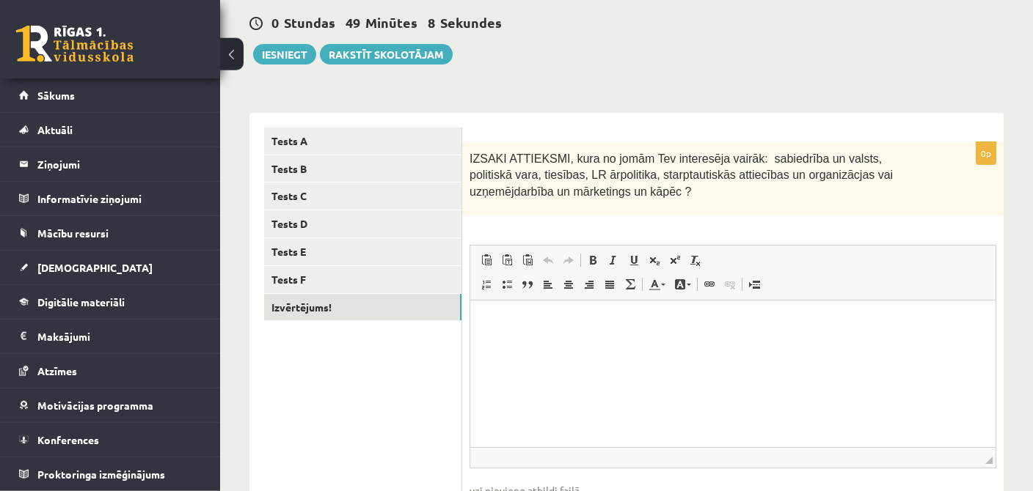
scroll to position [163, 0]
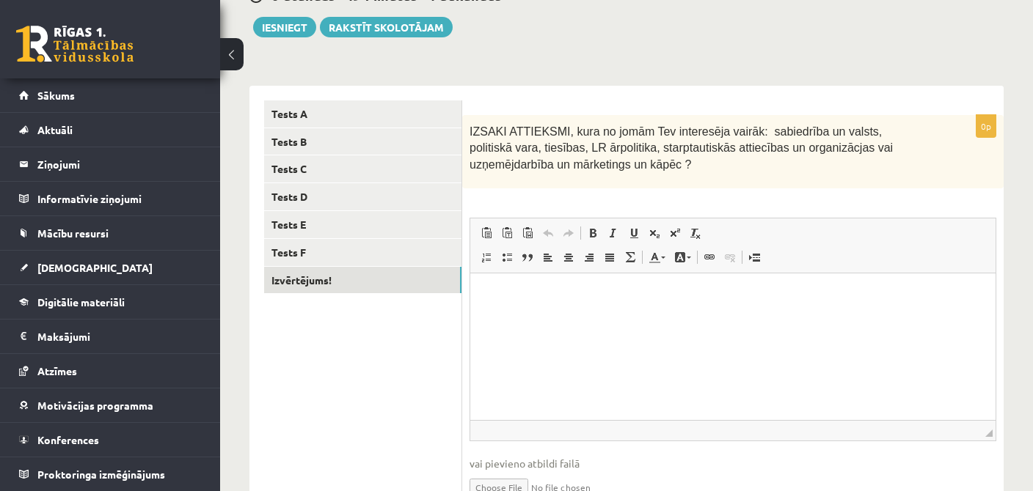
drag, startPoint x: 475, startPoint y: 130, endPoint x: 582, endPoint y: 183, distance: 119.7
click at [582, 183] on div "IZSAKI ATTIEKSMI, kura no jomām Tev interesēja vairāk: sabiedrība un valsts, po…" at bounding box center [732, 151] width 541 height 73
click at [467, 136] on div "IZSAKI ATTIEKSMI, kura no jomām Tev interesēja vairāk: sabiedrība un valsts, po…" at bounding box center [732, 151] width 541 height 73
drag, startPoint x: 469, startPoint y: 126, endPoint x: 604, endPoint y: 158, distance: 138.6
click at [604, 158] on div "IZSAKI ATTIEKSMI, kura no jomām Tev interesēja vairāk: sabiedrība un valsts, po…" at bounding box center [732, 151] width 541 height 73
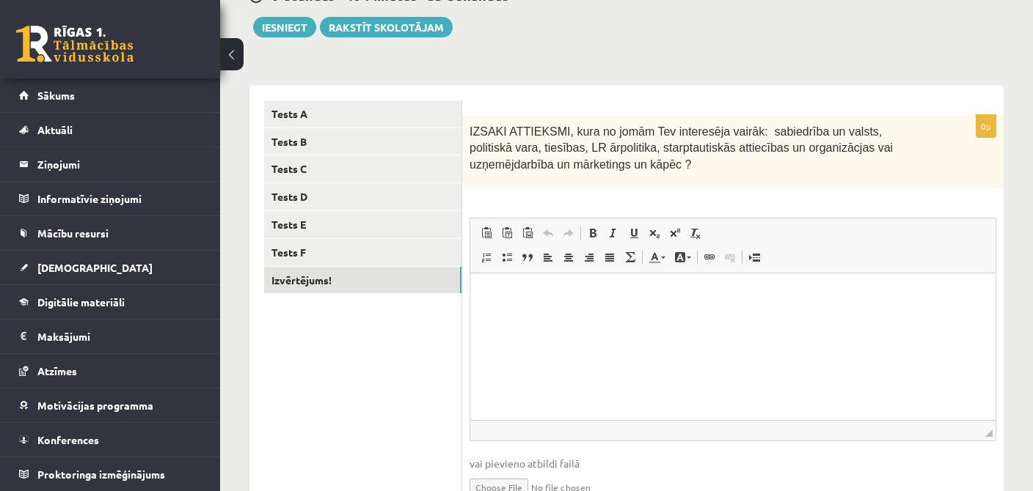
click at [530, 312] on html at bounding box center [732, 346] width 525 height 147
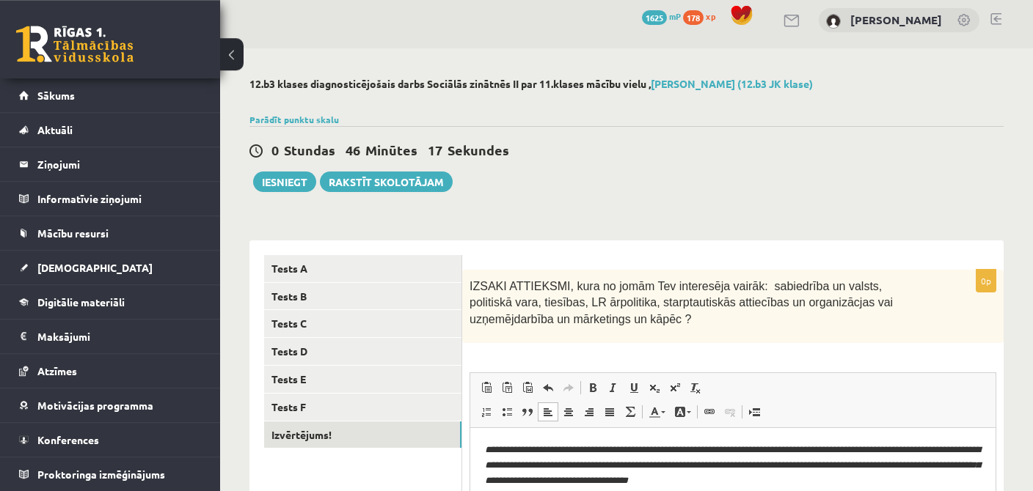
scroll to position [0, 0]
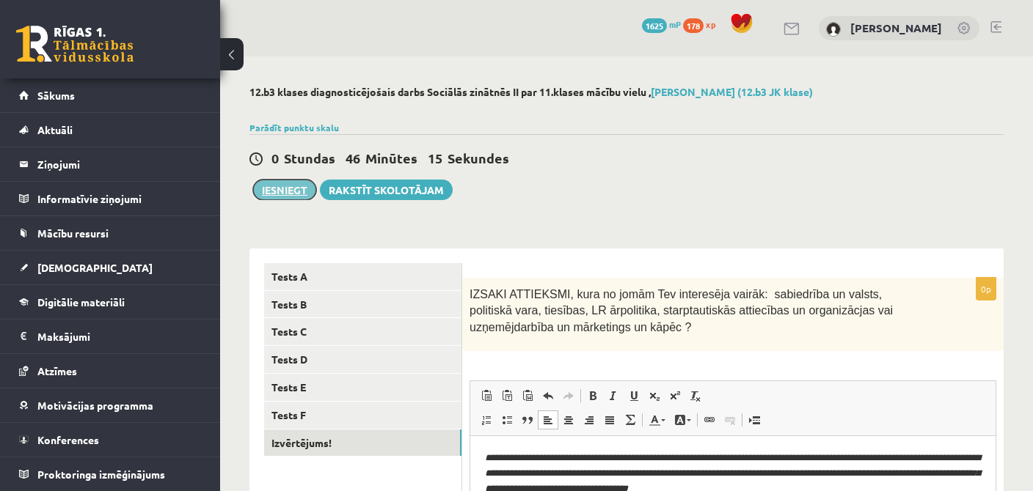
click at [287, 185] on button "Iesniegt" at bounding box center [284, 190] width 63 height 21
click at [557, 265] on form "0p IZSAKI ATTIEKSMI, kura no jomām Tev interesēja vairāk: sabiedrība un valsts,…" at bounding box center [733, 474] width 512 height 423
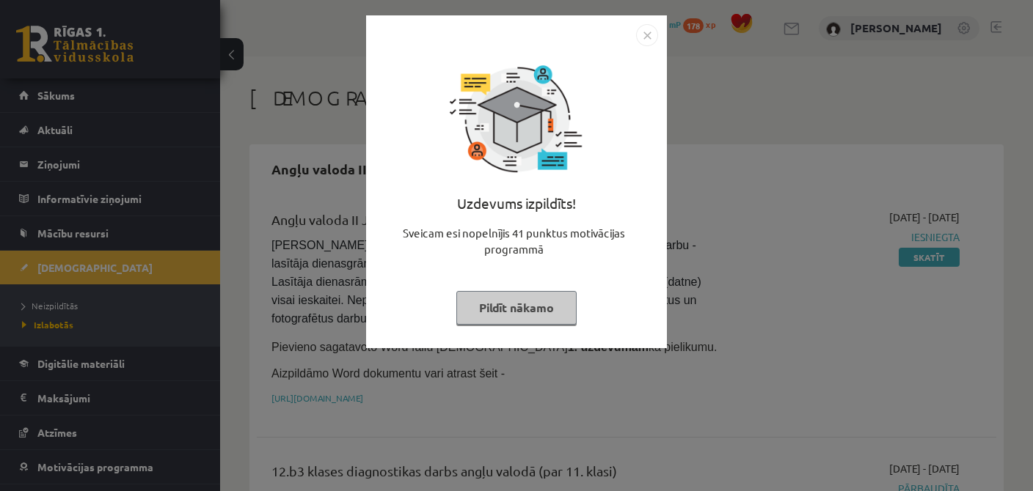
click at [535, 306] on button "Pildīt nākamo" at bounding box center [516, 308] width 120 height 34
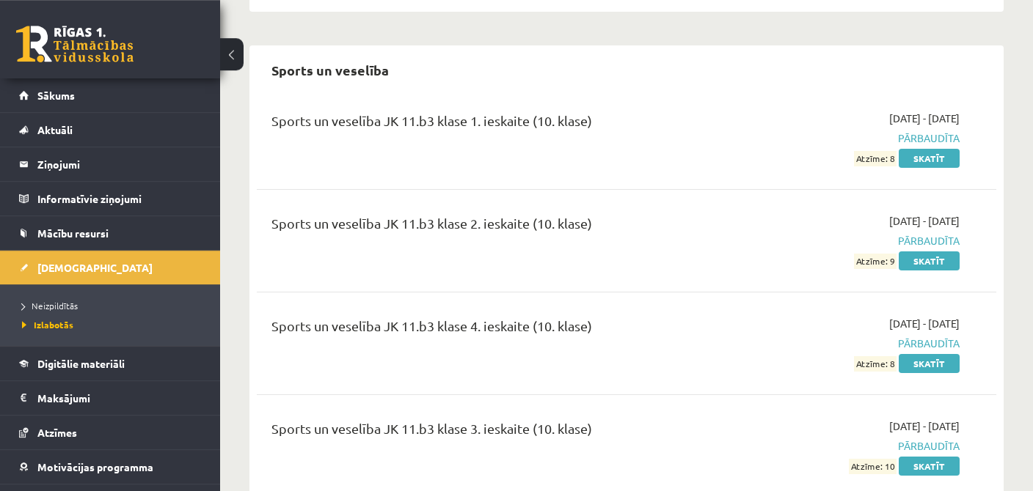
scroll to position [6282, 0]
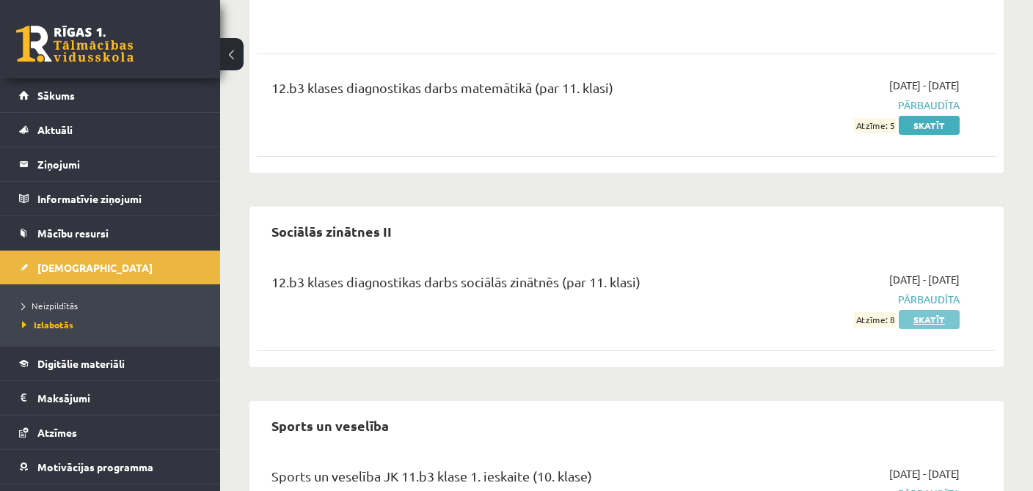
click at [931, 310] on link "Skatīt" at bounding box center [928, 319] width 61 height 19
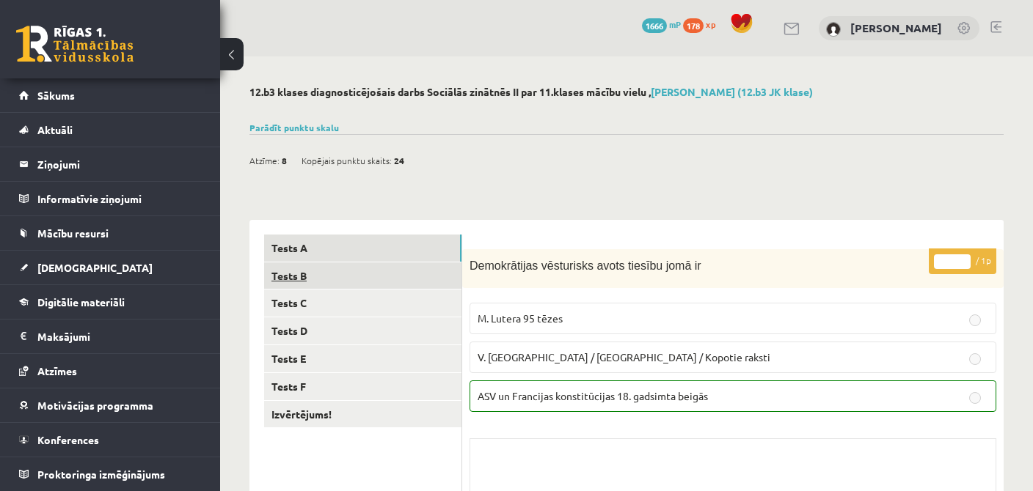
click at [329, 283] on link "Tests B" at bounding box center [362, 276] width 197 height 27
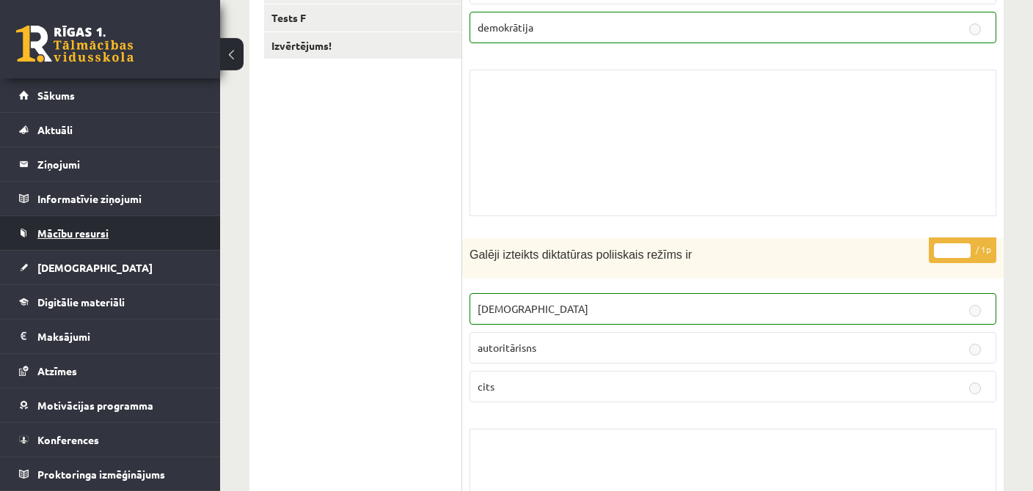
scroll to position [332, 0]
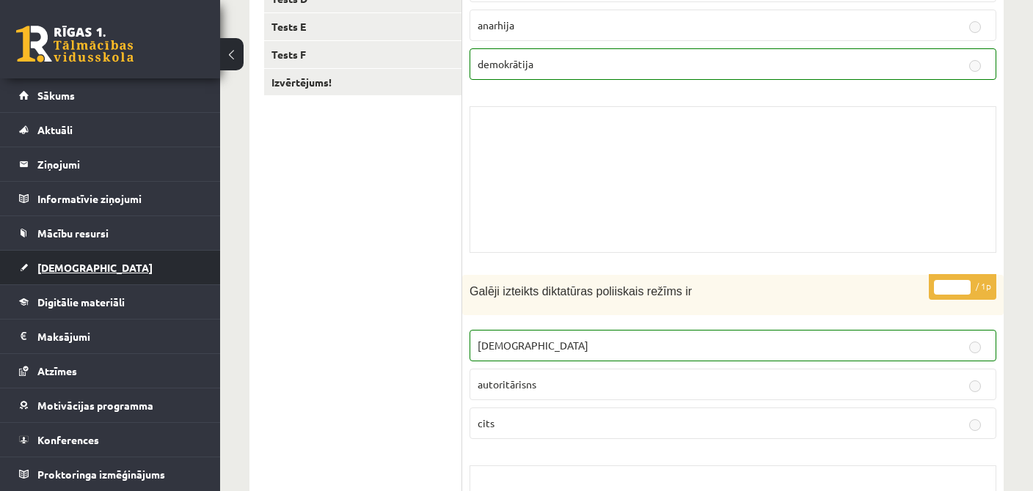
click at [52, 263] on span "[DEMOGRAPHIC_DATA]" at bounding box center [94, 267] width 115 height 13
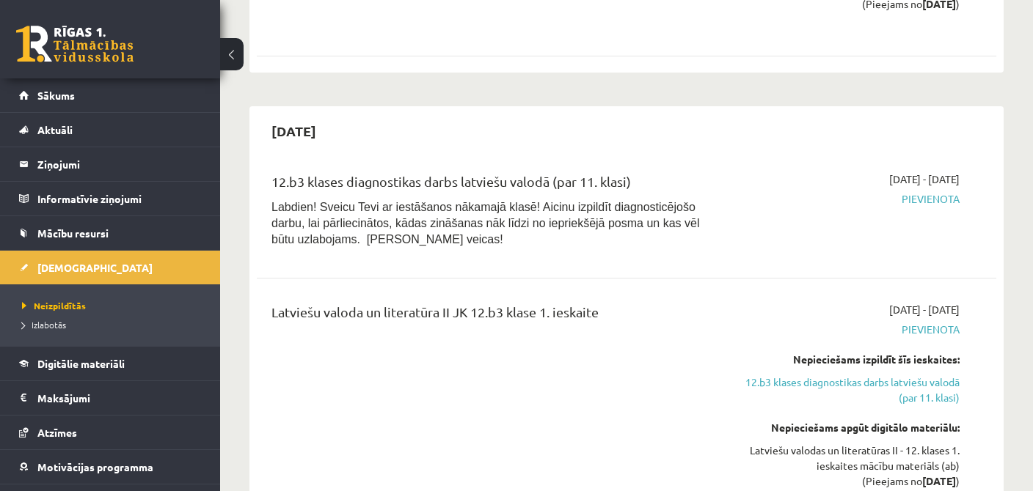
scroll to position [1006, 0]
